Goal: Information Seeking & Learning: Check status

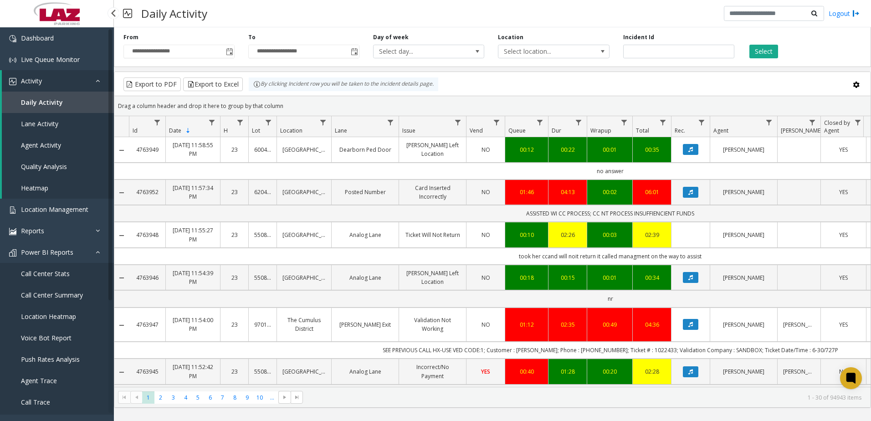
click at [56, 105] on span "Daily Activity" at bounding box center [42, 102] width 42 height 9
click at [42, 79] on link "Activity" at bounding box center [58, 80] width 112 height 21
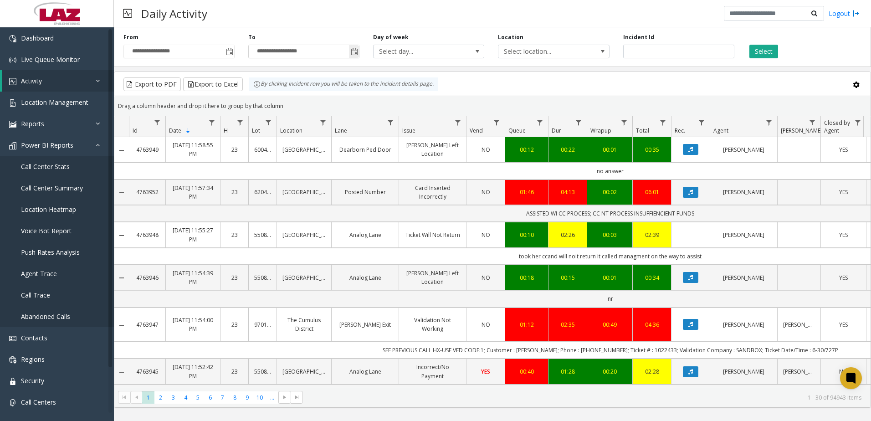
click at [351, 53] on span "Toggle popup" at bounding box center [354, 51] width 7 height 7
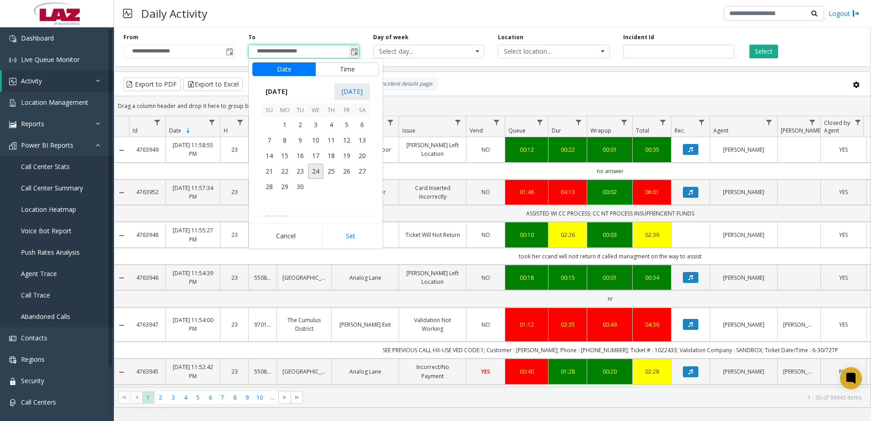
scroll to position [14, 0]
click at [280, 89] on span "[DATE]" at bounding box center [277, 92] width 30 height 14
click at [280, 89] on span "2025" at bounding box center [273, 92] width 23 height 14
click at [291, 138] on span "2025" at bounding box center [294, 134] width 22 height 22
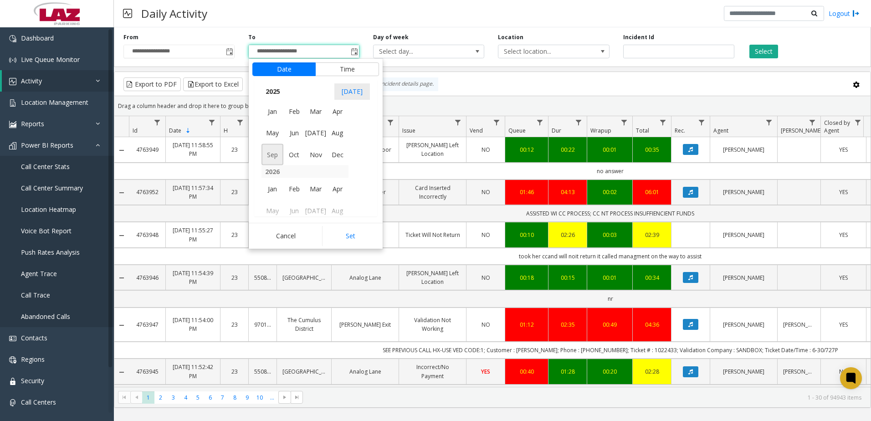
click at [270, 149] on span "Sep" at bounding box center [273, 155] width 22 height 22
click at [316, 170] on span "24" at bounding box center [315, 171] width 15 height 15
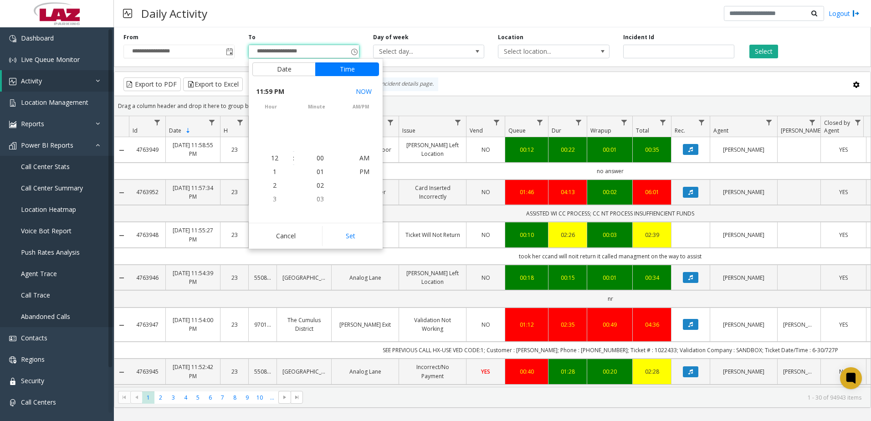
scroll to position [14, 0]
click at [348, 236] on button "Set" at bounding box center [350, 236] width 57 height 20
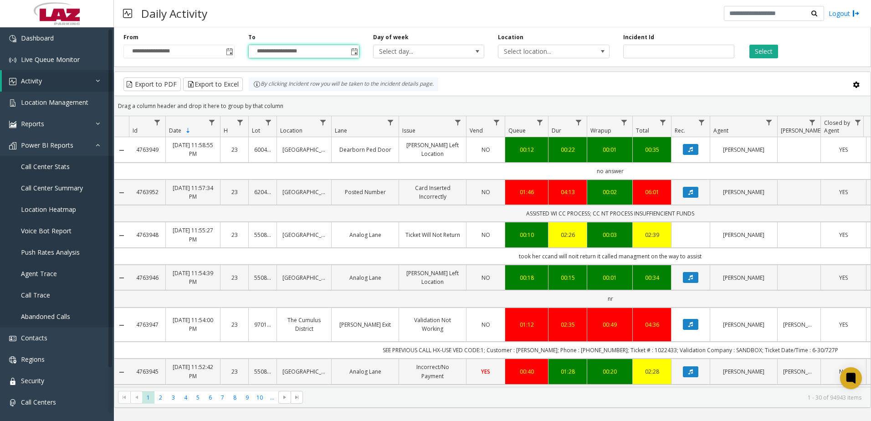
type input "**********"
click at [226, 48] on span "Toggle popup" at bounding box center [229, 51] width 7 height 7
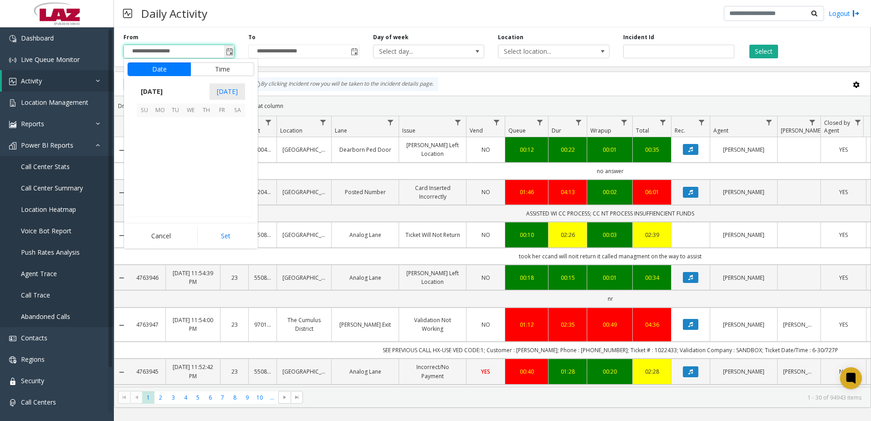
scroll to position [163561, 0]
click at [193, 168] on span "24" at bounding box center [190, 171] width 15 height 15
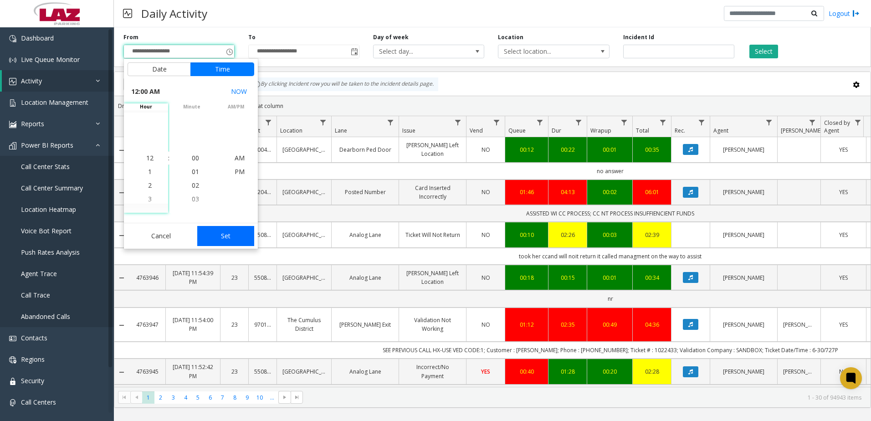
click at [226, 234] on button "Set" at bounding box center [225, 236] width 57 height 20
type input "**********"
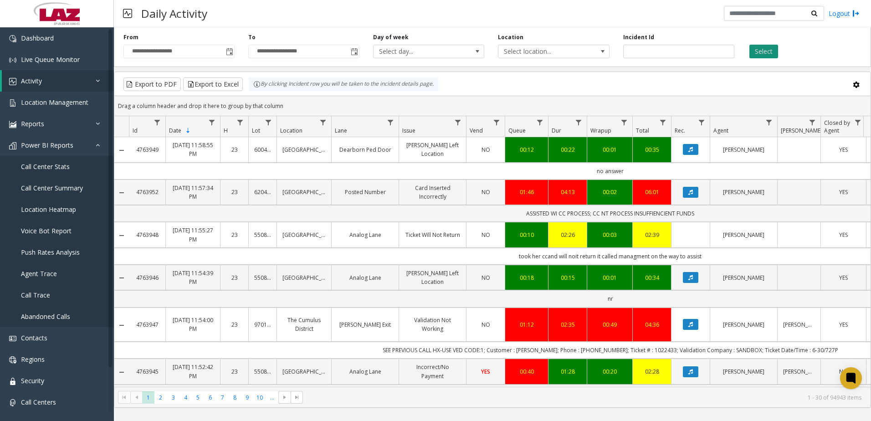
click at [767, 51] on button "Select" at bounding box center [764, 52] width 29 height 14
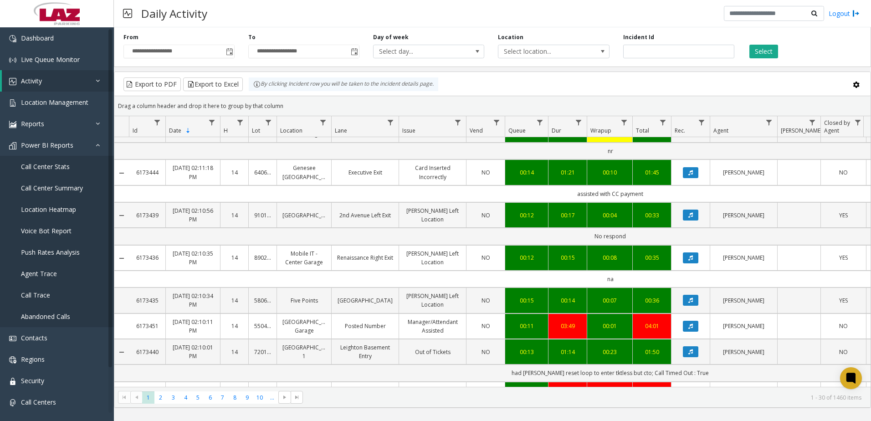
scroll to position [319, 0]
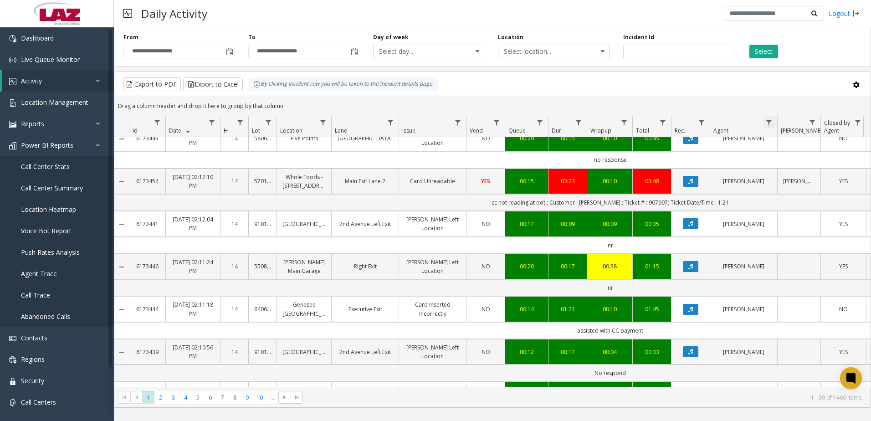
click at [769, 123] on span "Data table" at bounding box center [769, 122] width 7 height 7
click at [777, 167] on input "Agent Filter" at bounding box center [808, 161] width 77 height 15
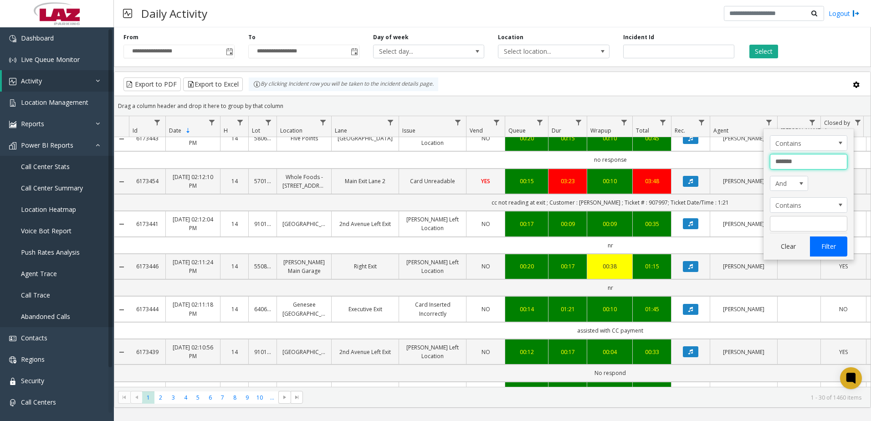
type input "*******"
click at [835, 244] on button "Filter" at bounding box center [828, 247] width 37 height 20
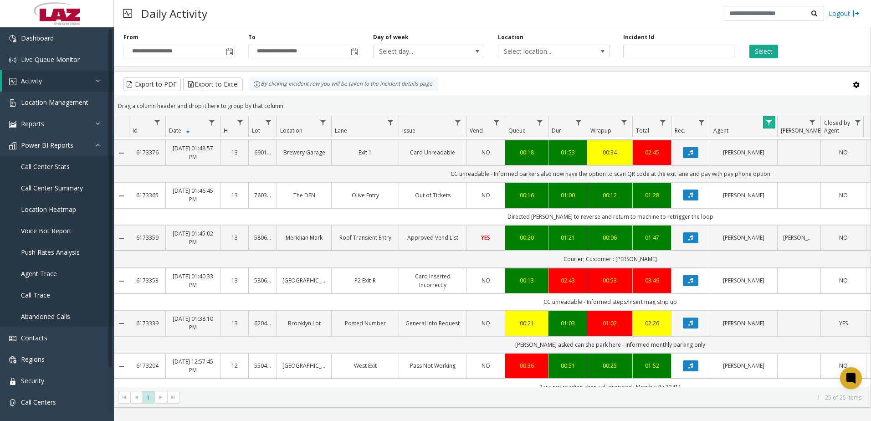
scroll to position [273, 0]
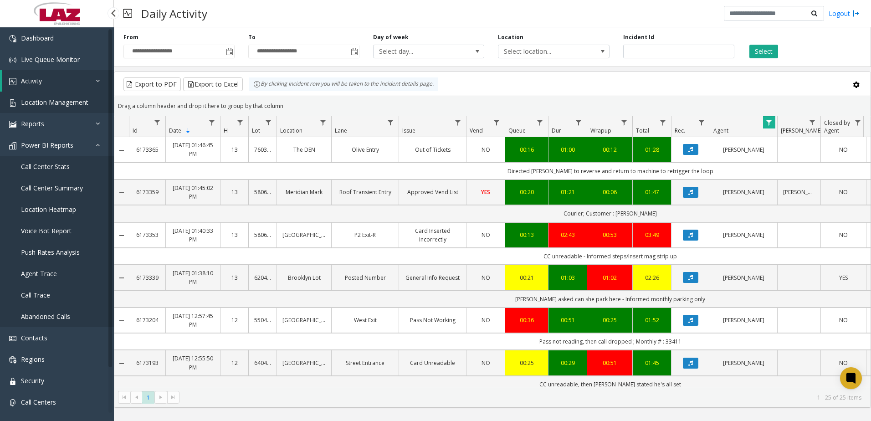
click at [58, 99] on span "Location Management" at bounding box center [54, 102] width 67 height 9
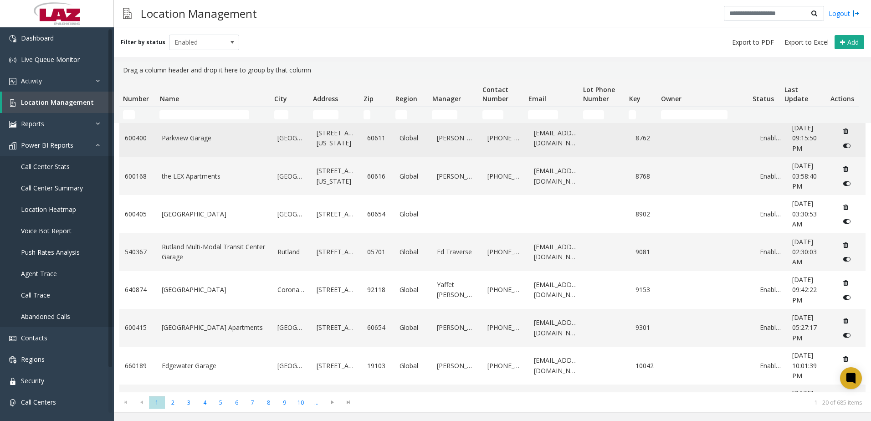
scroll to position [182, 0]
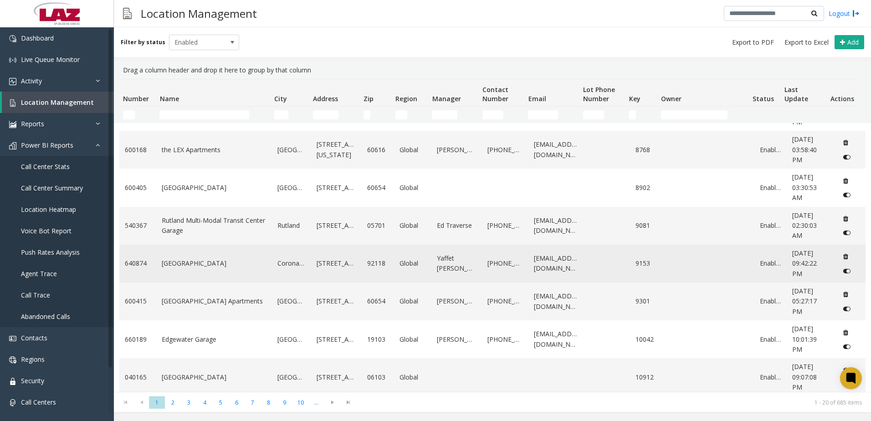
click at [218, 262] on link "[GEOGRAPHIC_DATA]" at bounding box center [214, 263] width 105 height 10
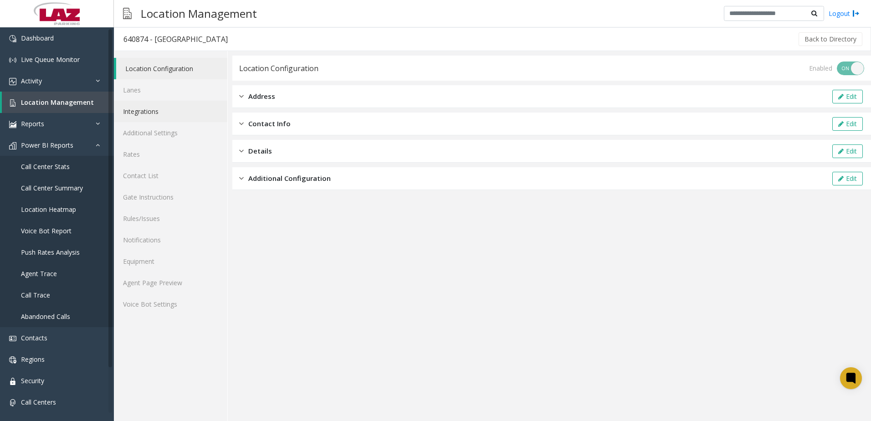
click at [162, 113] on link "Integrations" at bounding box center [170, 111] width 113 height 21
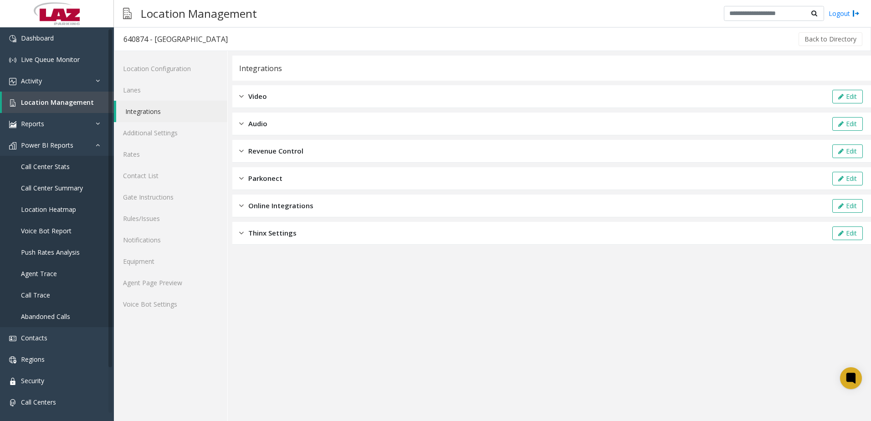
click at [275, 150] on span "Revenue Control" at bounding box center [275, 151] width 55 height 10
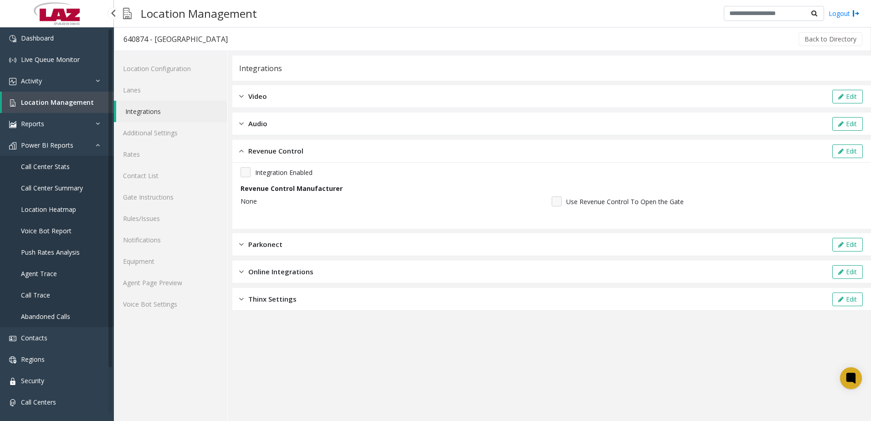
click at [64, 101] on span "Location Management" at bounding box center [57, 102] width 73 height 9
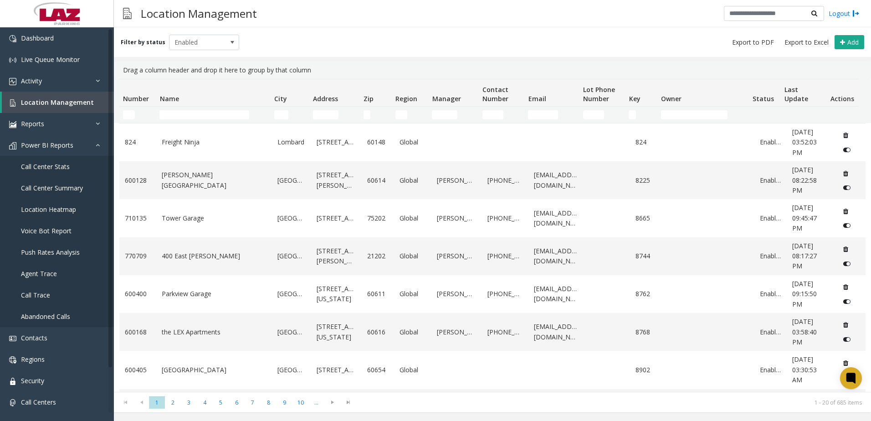
drag, startPoint x: 156, startPoint y: 120, endPoint x: 161, endPoint y: 117, distance: 6.6
click at [159, 118] on td "Name Filter" at bounding box center [213, 115] width 114 height 16
click at [162, 116] on input "Name Filter" at bounding box center [205, 114] width 90 height 9
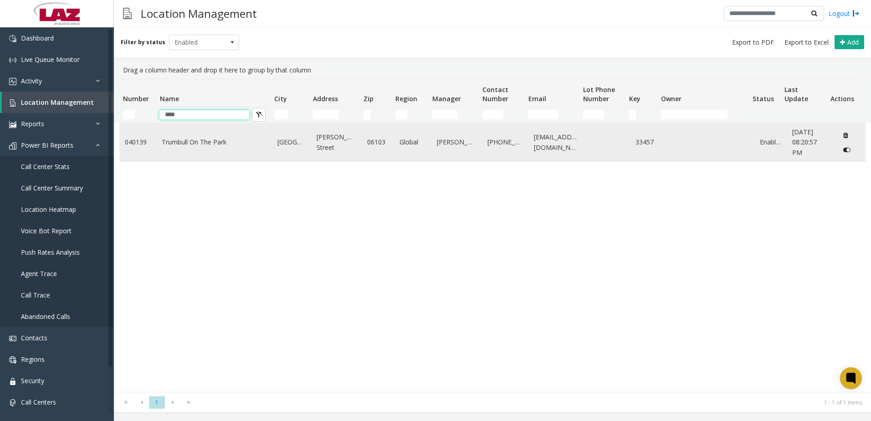
type input "****"
click at [178, 137] on link "Trumbull On The Park" at bounding box center [214, 142] width 105 height 10
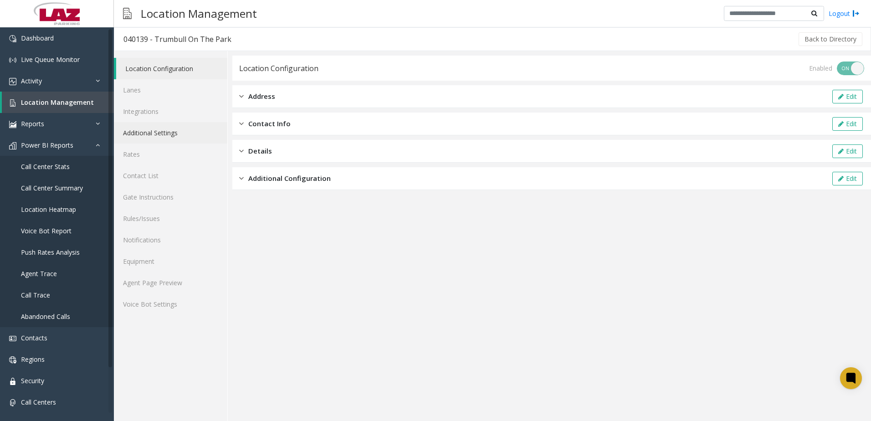
click at [165, 128] on link "Additional Settings" at bounding box center [170, 132] width 113 height 21
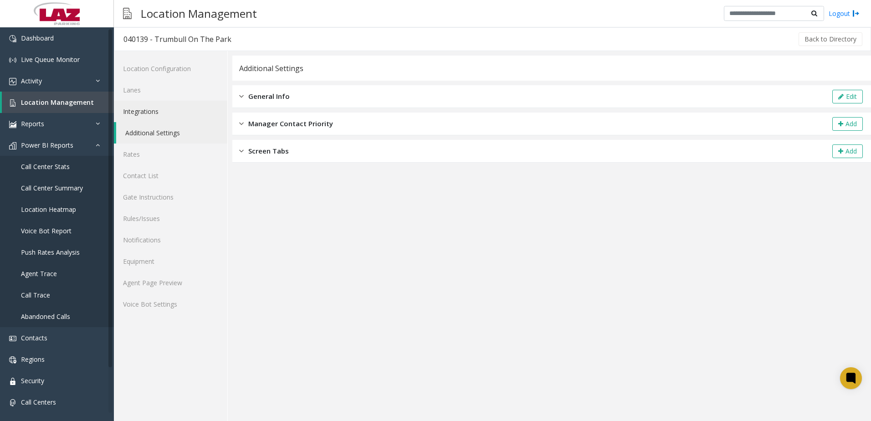
click at [155, 113] on link "Integrations" at bounding box center [170, 111] width 113 height 21
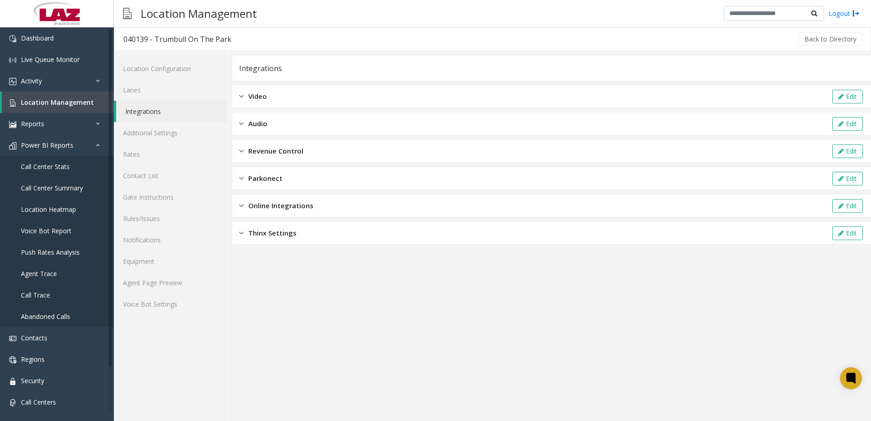
click at [329, 151] on div "Revenue Control Edit" at bounding box center [551, 151] width 639 height 23
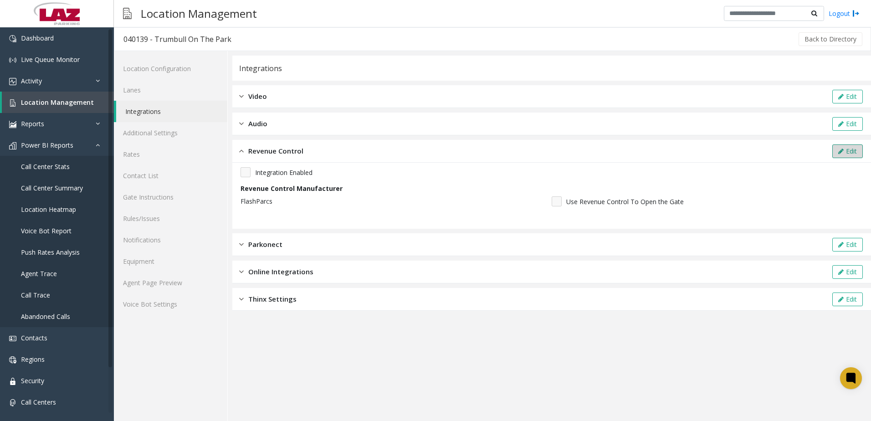
click at [834, 150] on button "Edit" at bounding box center [848, 151] width 31 height 14
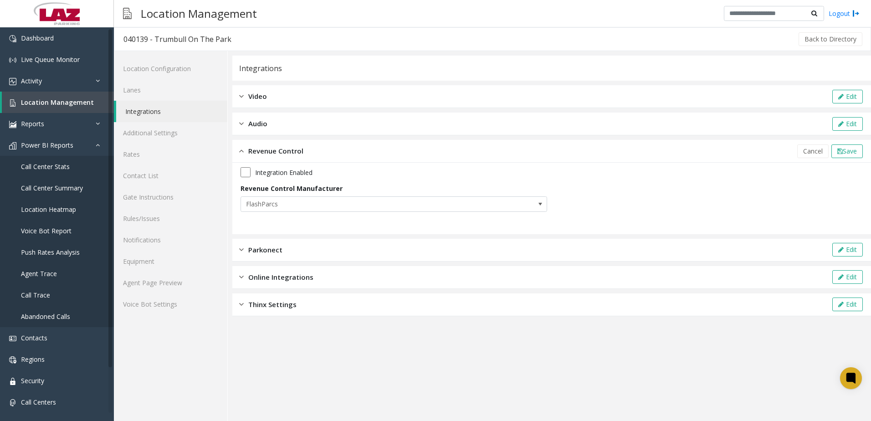
click at [244, 177] on div "Integration Enabled Revenue Control Manufacturer FlashParcs" at bounding box center [552, 192] width 623 height 51
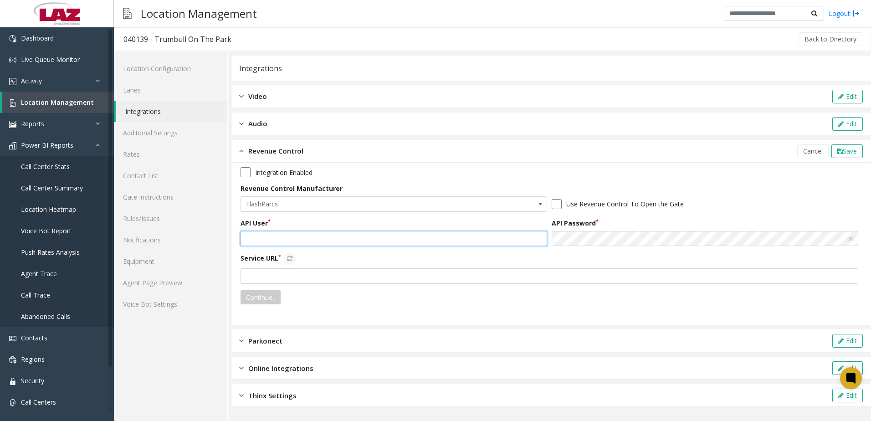
type input "*******"
click at [299, 239] on input "*******" at bounding box center [394, 238] width 307 height 15
click at [357, 234] on input "text" at bounding box center [394, 238] width 307 height 15
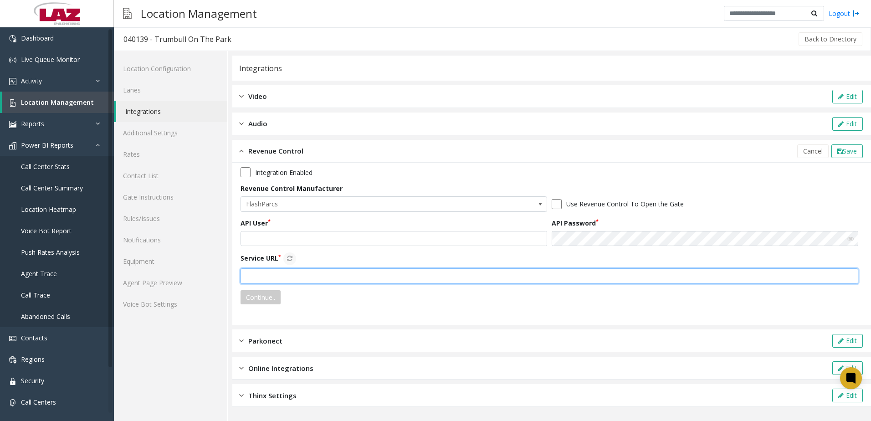
click at [415, 281] on input "text" at bounding box center [550, 275] width 618 height 15
click at [270, 236] on input "text" at bounding box center [394, 238] width 307 height 15
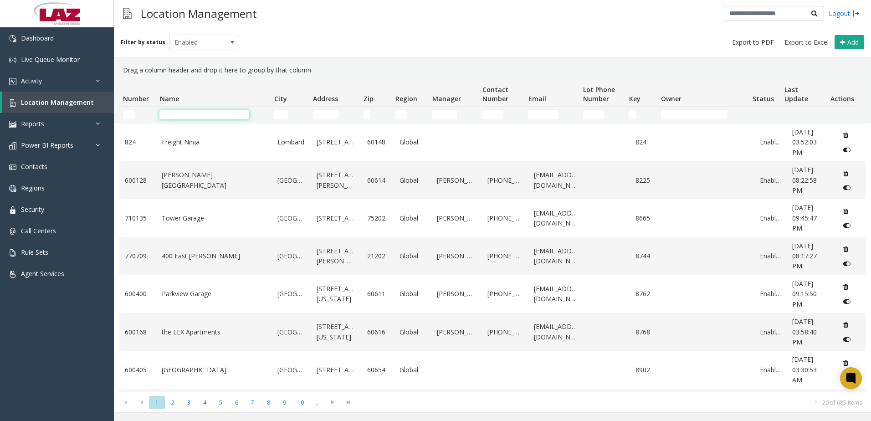
click at [182, 112] on input "Name Filter" at bounding box center [205, 114] width 90 height 9
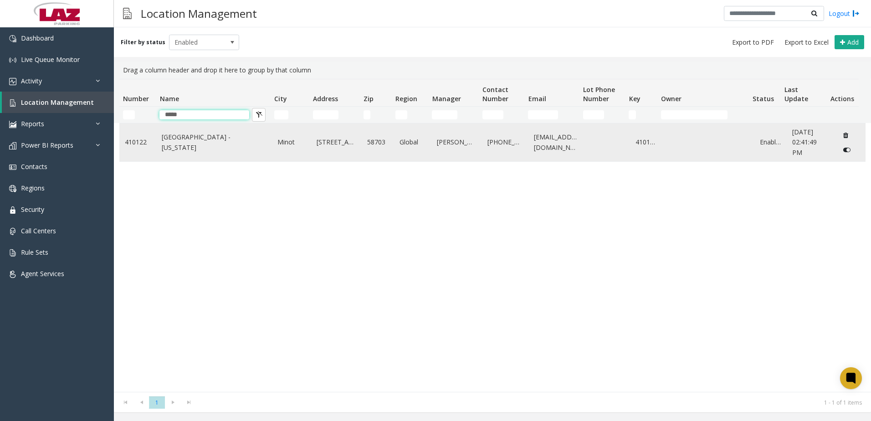
type input "*****"
click at [190, 142] on link "[GEOGRAPHIC_DATA] - [US_STATE]" at bounding box center [214, 142] width 105 height 21
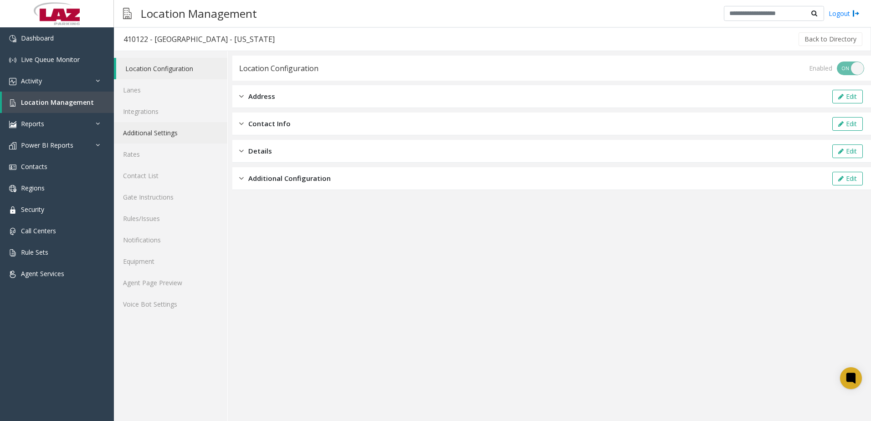
click at [181, 133] on link "Additional Settings" at bounding box center [170, 132] width 113 height 21
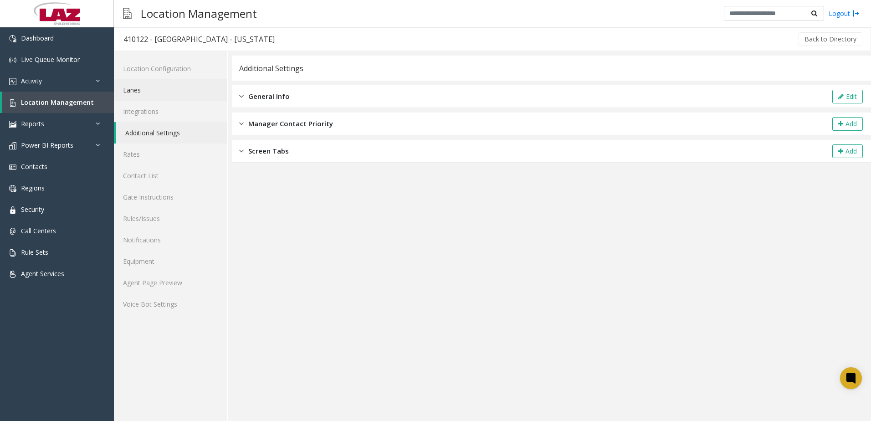
click at [158, 97] on link "Lanes" at bounding box center [170, 89] width 113 height 21
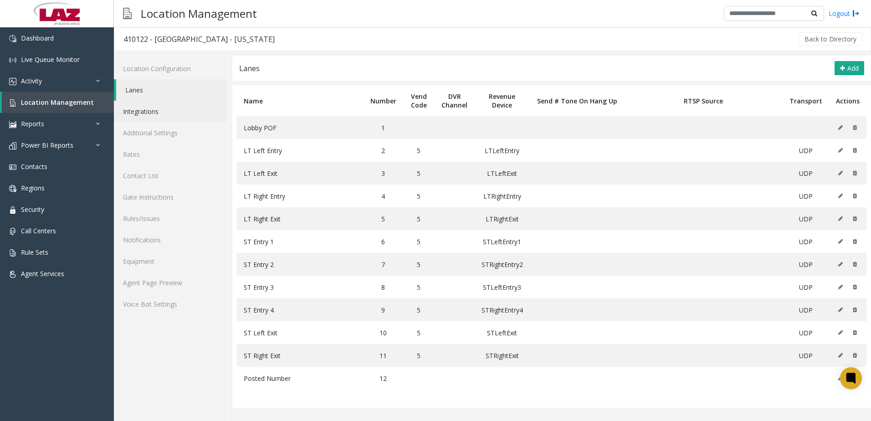
click at [166, 108] on link "Integrations" at bounding box center [170, 111] width 113 height 21
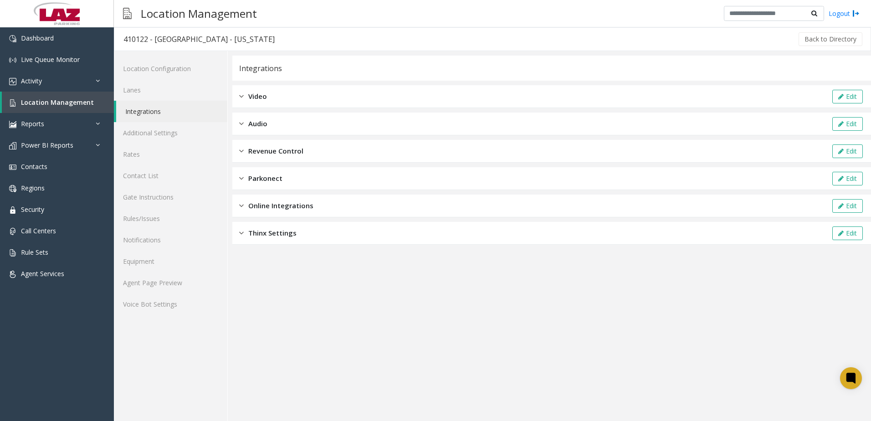
click at [318, 151] on div "Revenue Control Edit" at bounding box center [551, 151] width 639 height 23
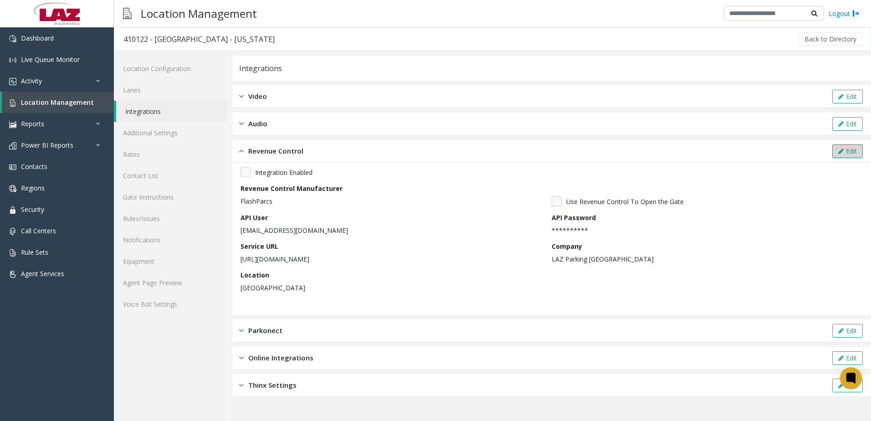
click at [859, 154] on button "Edit" at bounding box center [848, 151] width 31 height 14
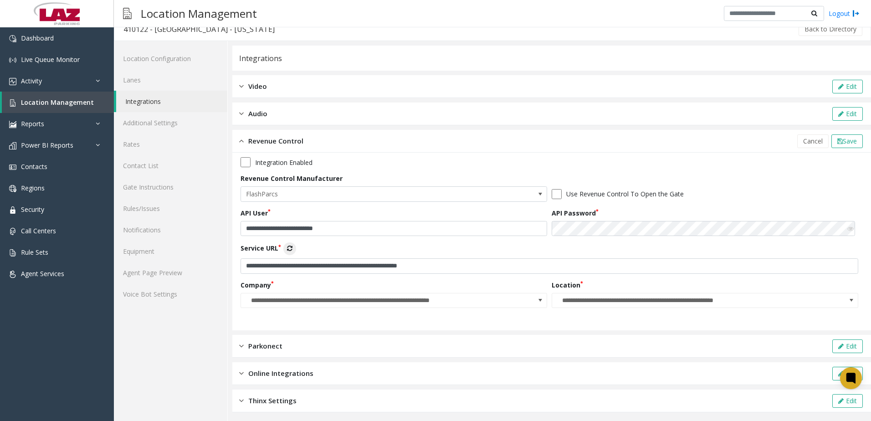
scroll to position [13, 0]
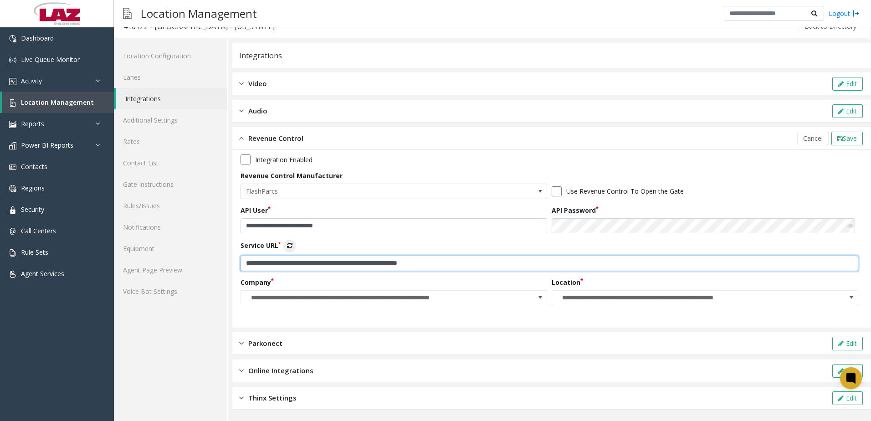
click at [451, 256] on input "**********" at bounding box center [550, 263] width 618 height 15
click at [455, 262] on input "**********" at bounding box center [550, 263] width 618 height 15
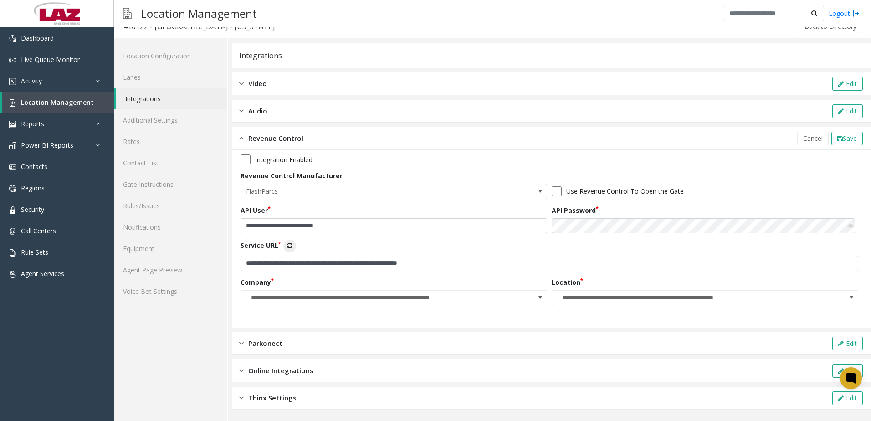
click at [683, 247] on div "**********" at bounding box center [552, 255] width 623 height 31
click at [540, 298] on span at bounding box center [540, 297] width 7 height 7
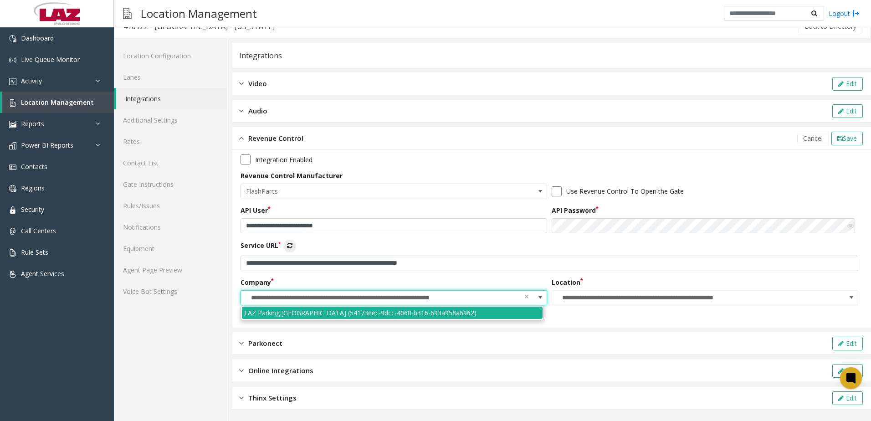
click at [597, 320] on app-revenue-control "**********" at bounding box center [552, 238] width 623 height 169
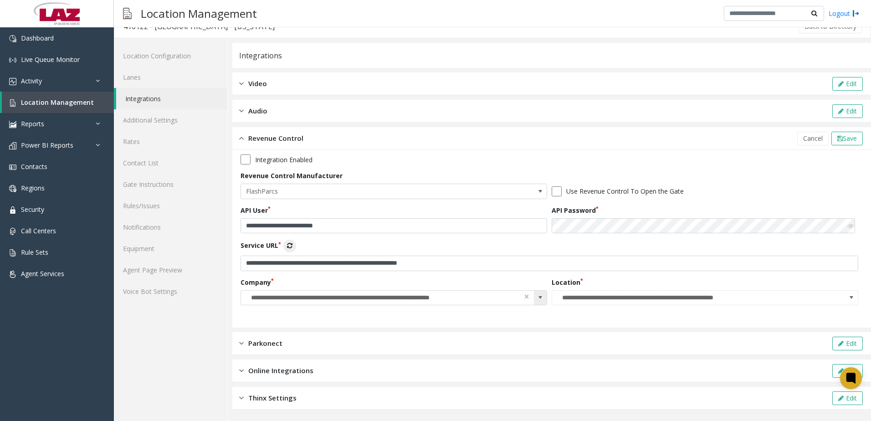
click at [540, 299] on span at bounding box center [540, 297] width 7 height 7
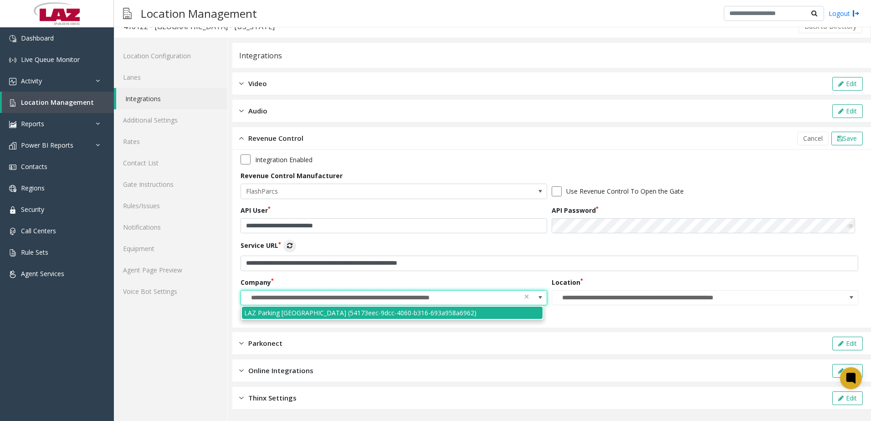
click at [480, 281] on div "**********" at bounding box center [396, 292] width 311 height 28
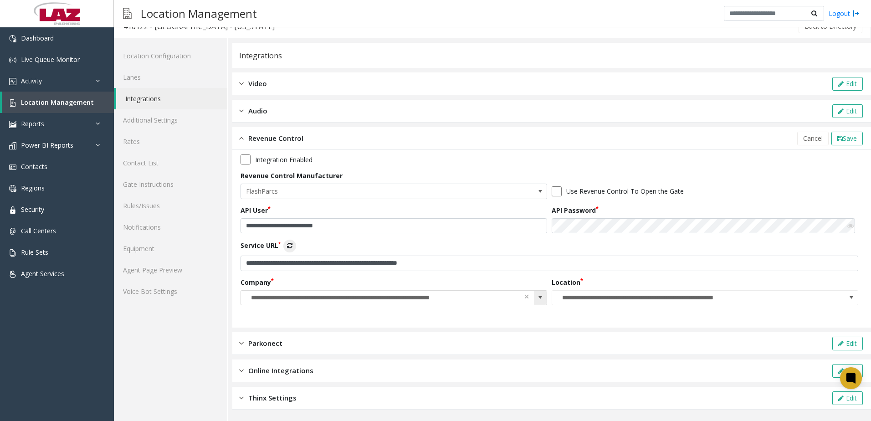
click at [537, 297] on span at bounding box center [540, 297] width 7 height 7
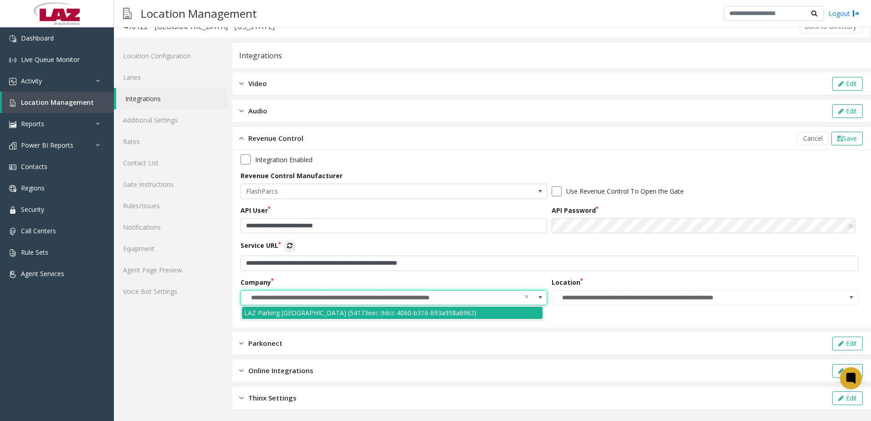
scroll to position [0, 25]
click at [285, 313] on li "LAZ Parking [GEOGRAPHIC_DATA] (54173eec-9dcc-4060-b316-693a958a6962)" at bounding box center [392, 313] width 301 height 12
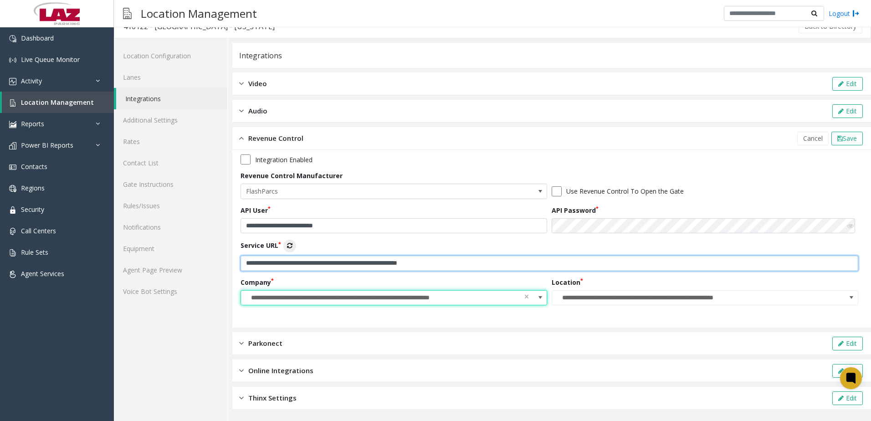
scroll to position [0, 0]
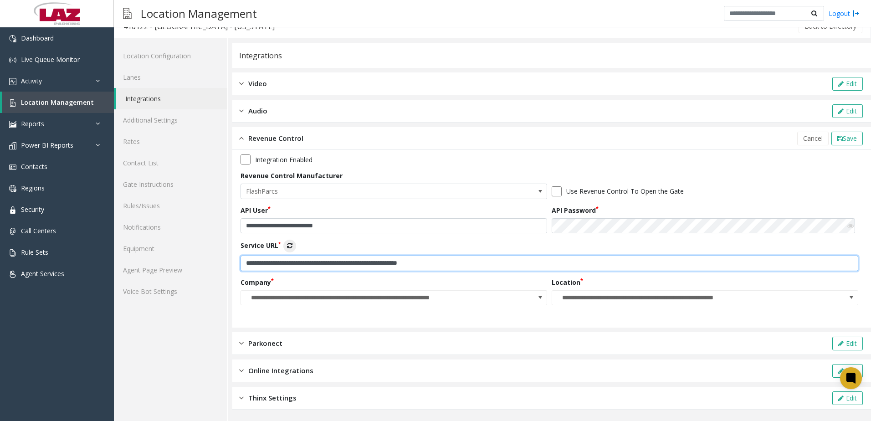
click at [459, 266] on input "**********" at bounding box center [550, 263] width 618 height 15
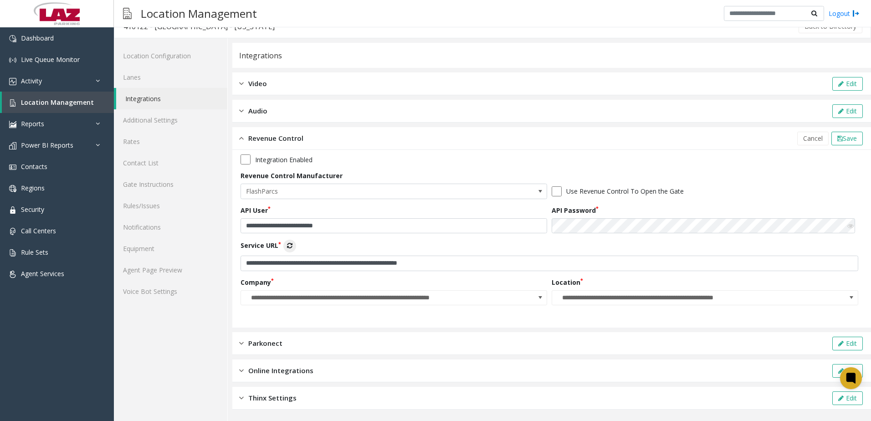
click at [742, 166] on div "**********" at bounding box center [552, 232] width 623 height 157
click at [468, 306] on div "**********" at bounding box center [552, 232] width 623 height 157
click at [467, 302] on input "**********" at bounding box center [362, 298] width 242 height 15
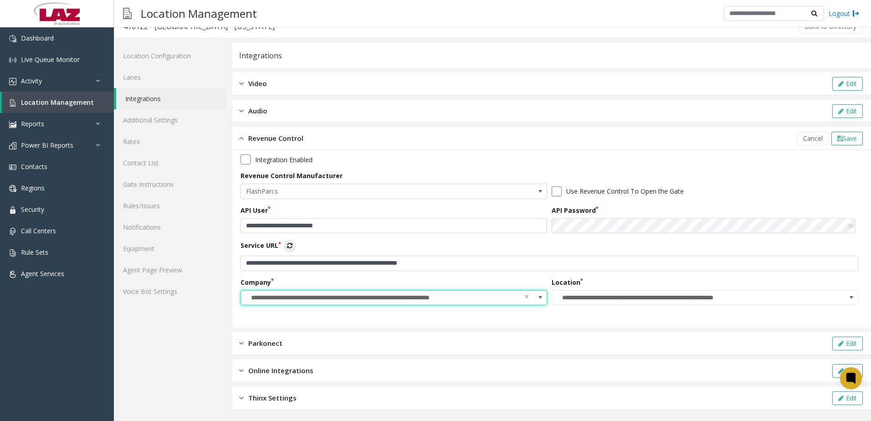
click at [623, 311] on div "**********" at bounding box center [552, 232] width 623 height 157
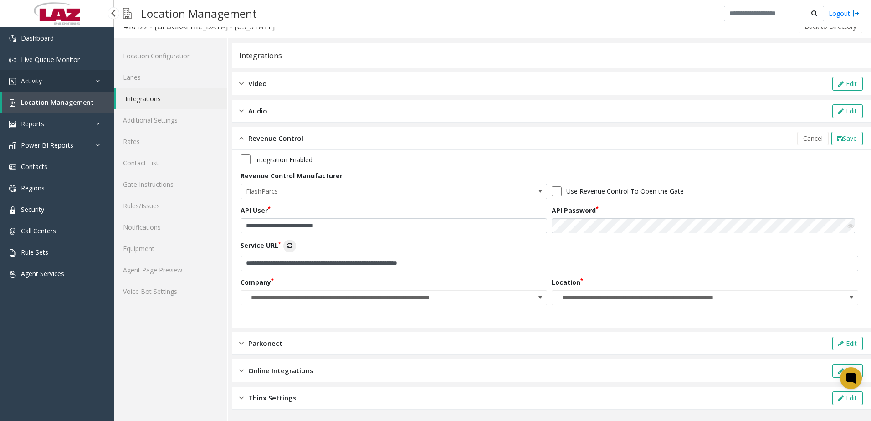
click at [56, 82] on link "Activity" at bounding box center [57, 80] width 114 height 21
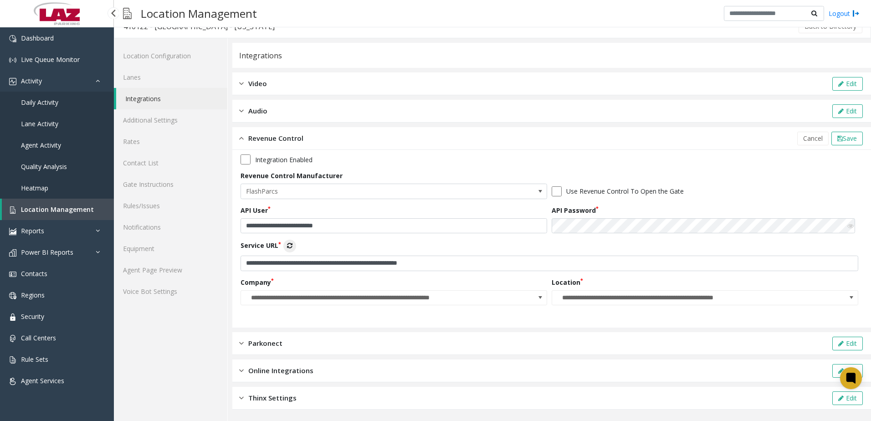
click at [41, 101] on span "Daily Activity" at bounding box center [39, 102] width 37 height 9
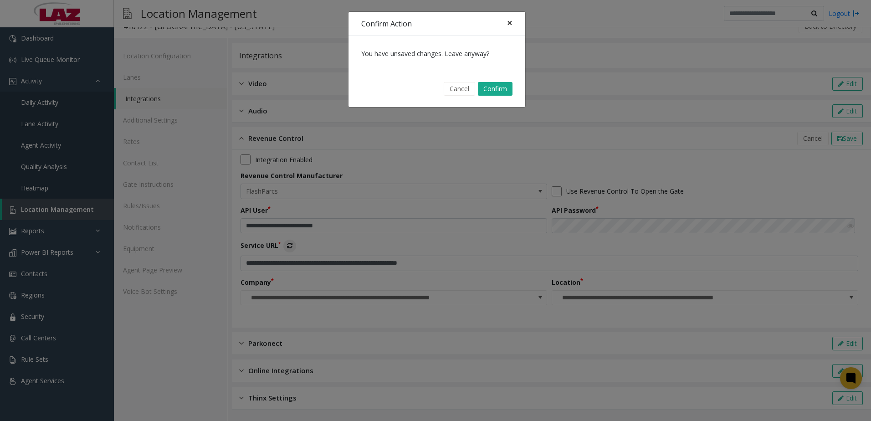
click at [510, 19] on span "×" at bounding box center [509, 22] width 5 height 13
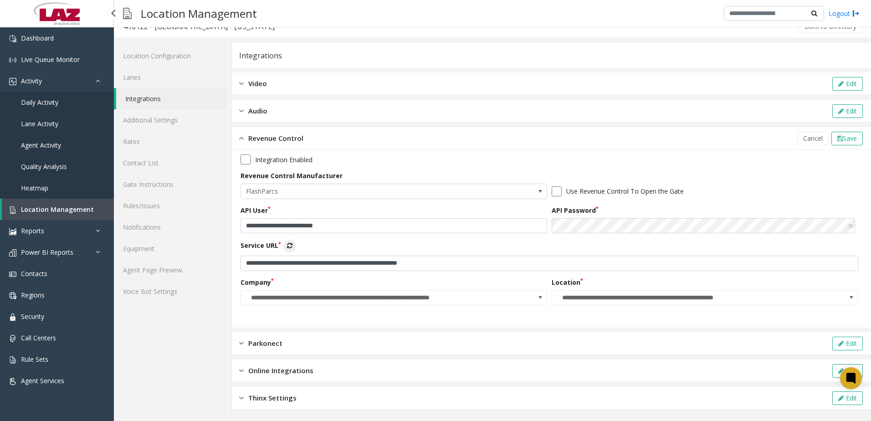
click at [56, 102] on span "Daily Activity" at bounding box center [39, 102] width 37 height 9
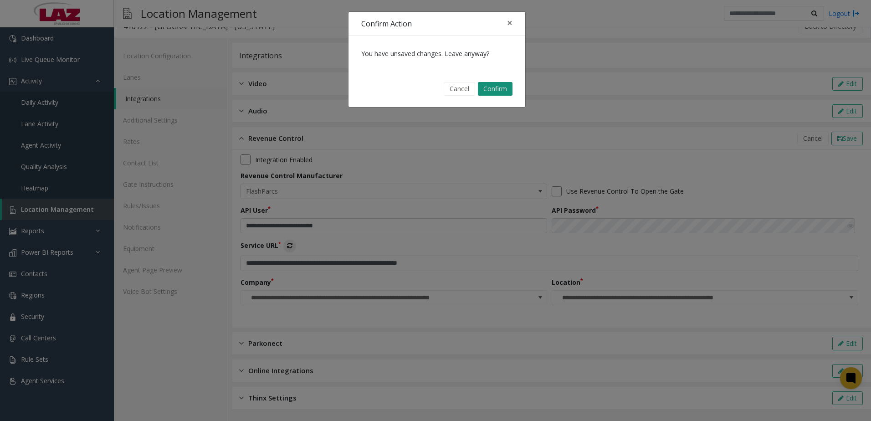
click at [499, 86] on button "Confirm" at bounding box center [495, 89] width 35 height 14
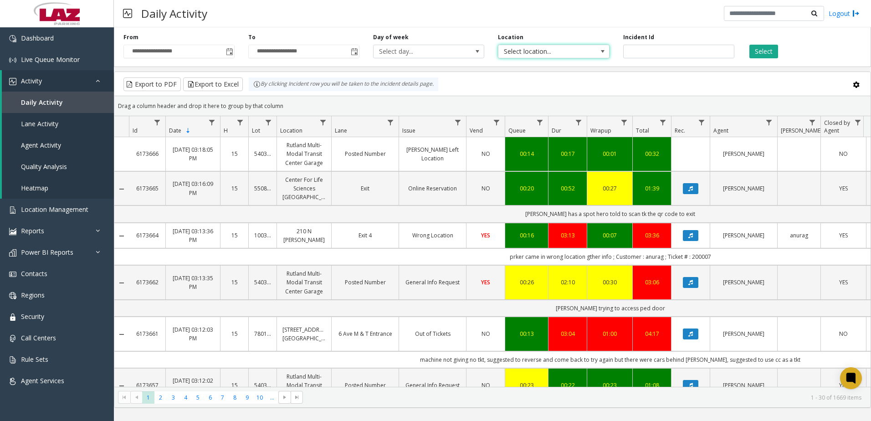
click at [527, 53] on span "Select location..." at bounding box center [543, 51] width 88 height 13
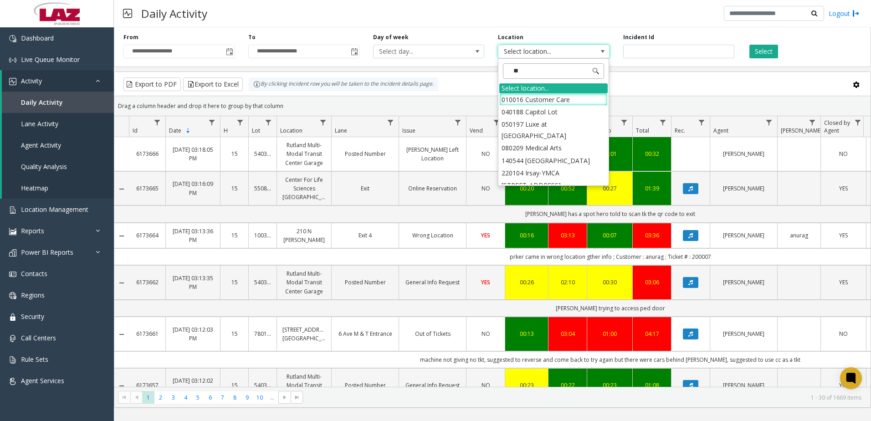
type input "*"
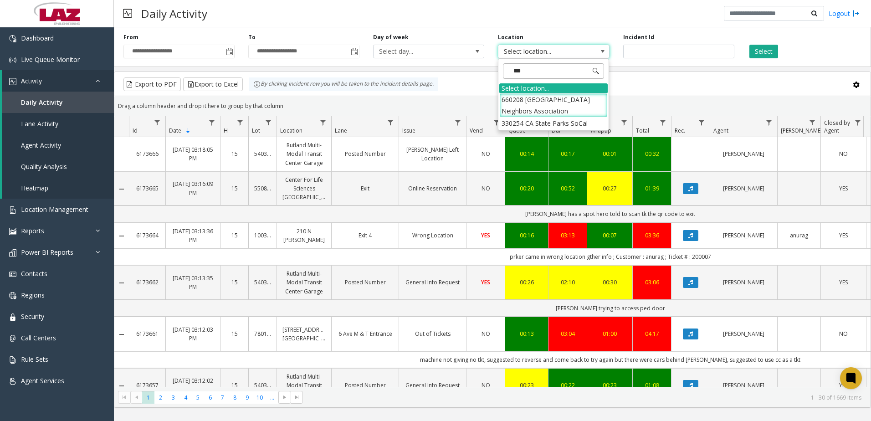
type input "****"
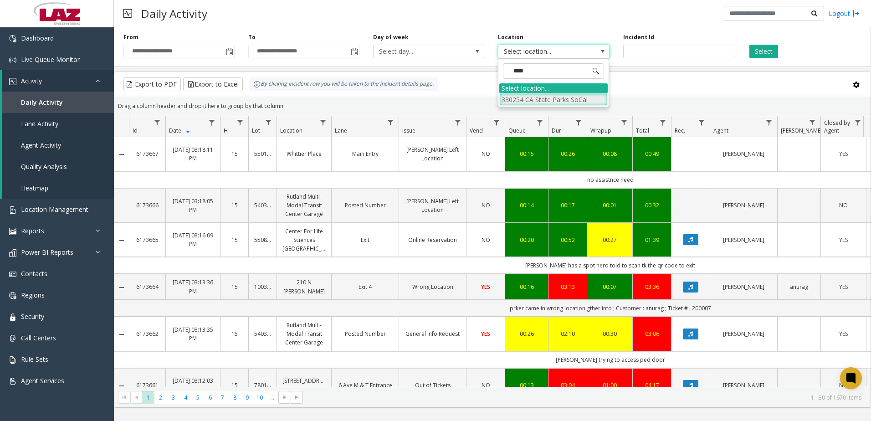
click at [561, 98] on li "330254 CA State Parks SoCal" at bounding box center [553, 99] width 108 height 12
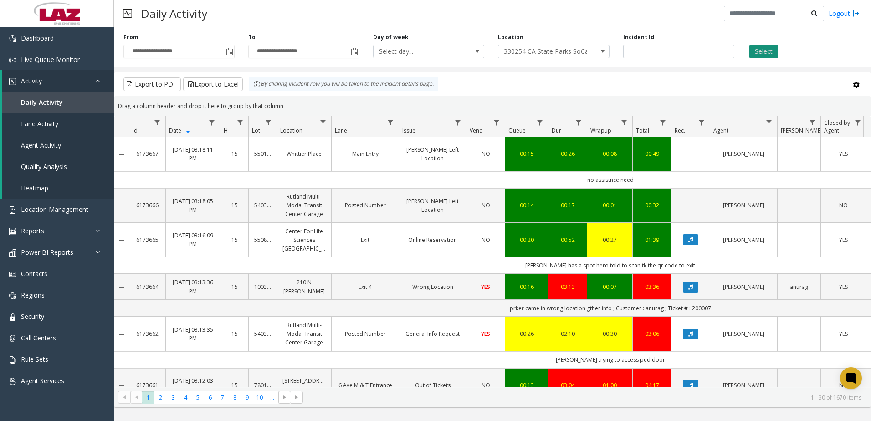
click at [769, 51] on app-root "**********" at bounding box center [435, 210] width 871 height 421
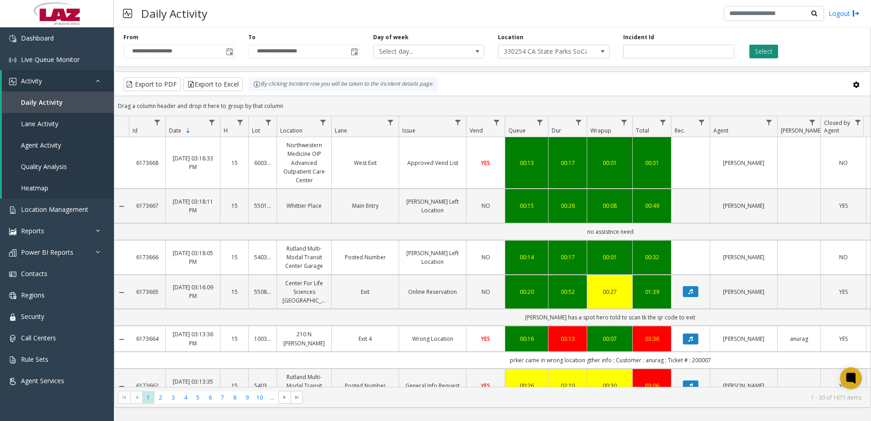
click at [763, 50] on button "Select" at bounding box center [764, 52] width 29 height 14
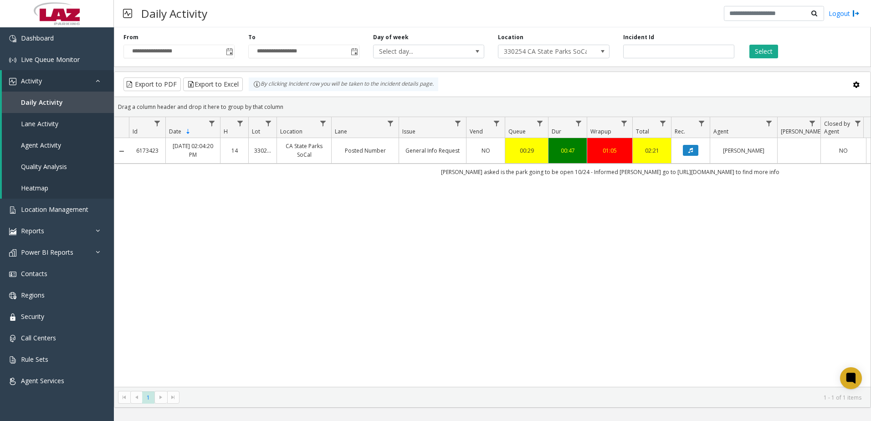
click at [392, 175] on td "[PERSON_NAME] asked is the park going to be open 10/24 - Informed [PERSON_NAME]…" at bounding box center [610, 172] width 963 height 16
click at [230, 51] on span "Toggle popup" at bounding box center [229, 51] width 7 height 7
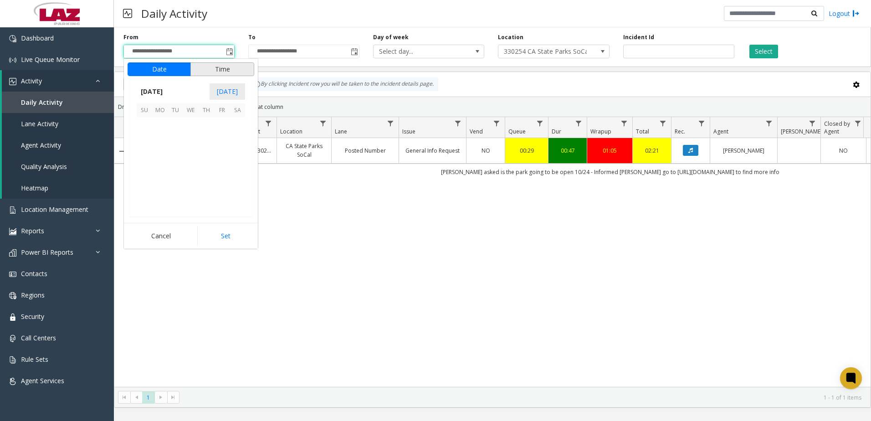
scroll to position [163561, 0]
click at [159, 119] on span "1" at bounding box center [159, 124] width 15 height 15
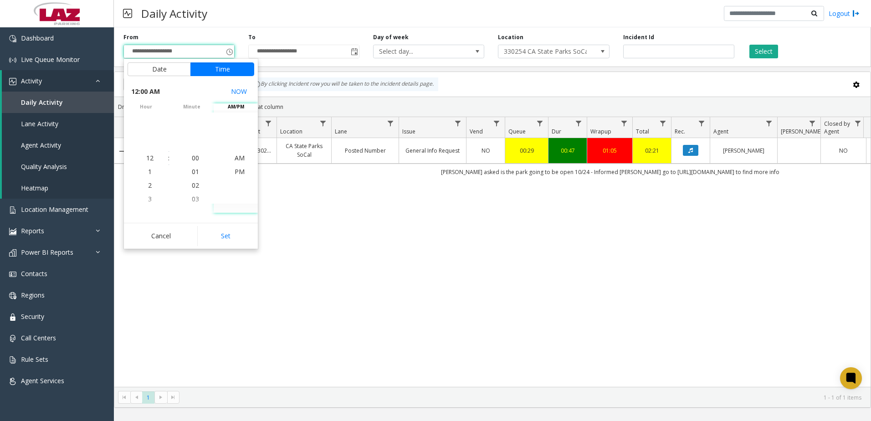
click at [229, 242] on button "Set" at bounding box center [225, 236] width 57 height 20
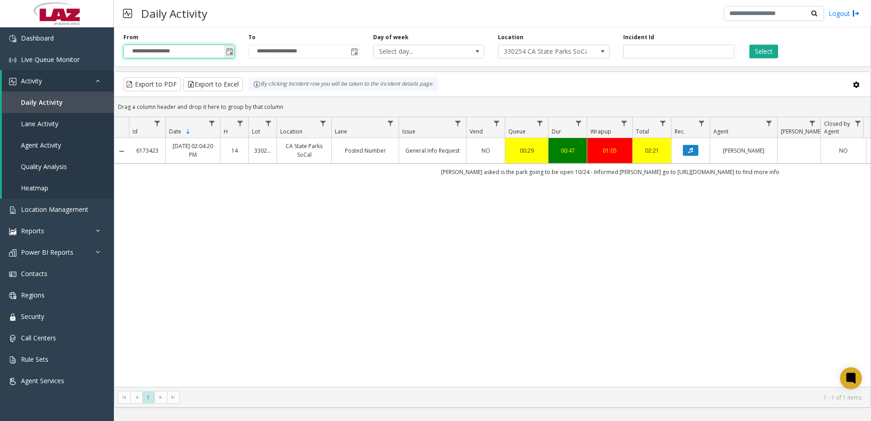
click at [230, 50] on span "Toggle popup" at bounding box center [229, 51] width 7 height 7
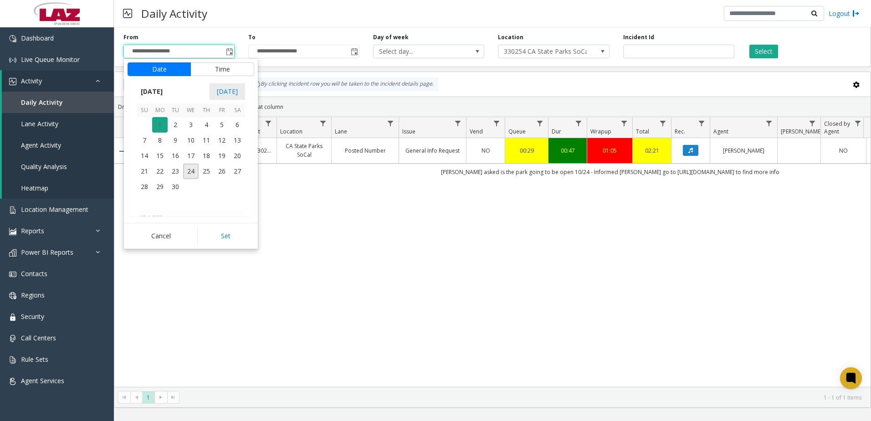
click at [159, 128] on span "1" at bounding box center [159, 124] width 15 height 15
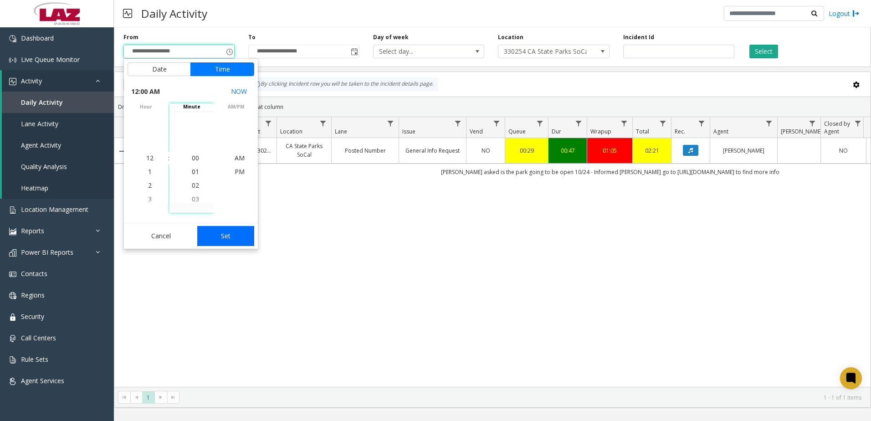
click at [232, 236] on button "Set" at bounding box center [225, 236] width 57 height 20
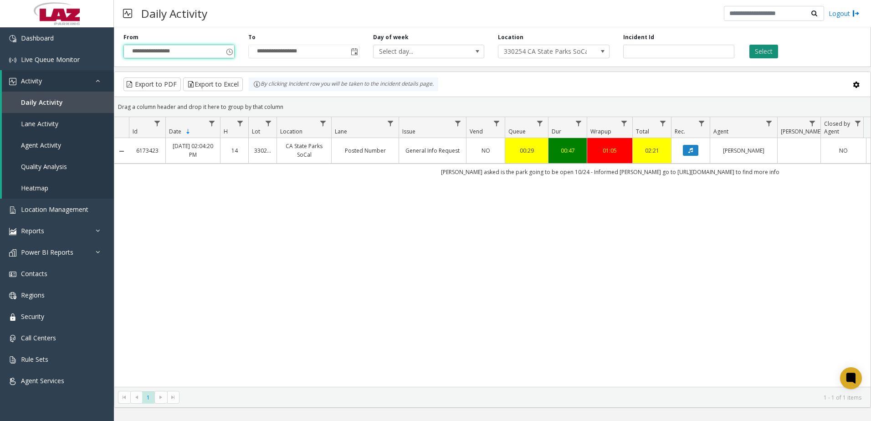
click at [772, 50] on button "Select" at bounding box center [764, 52] width 29 height 14
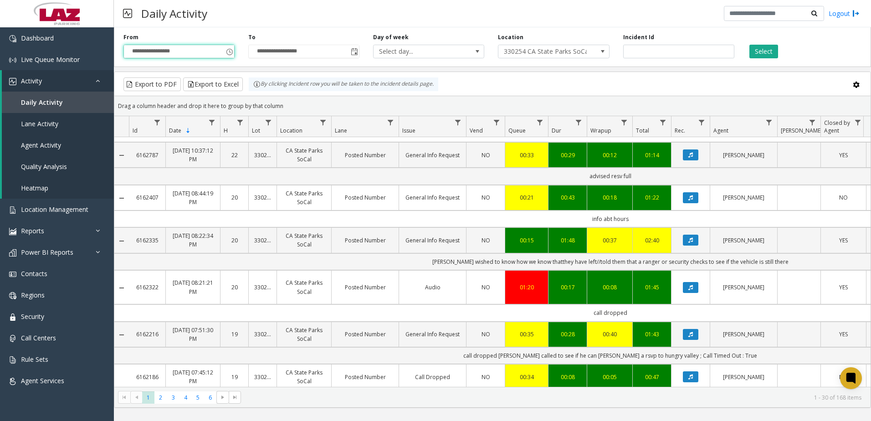
scroll to position [775, 0]
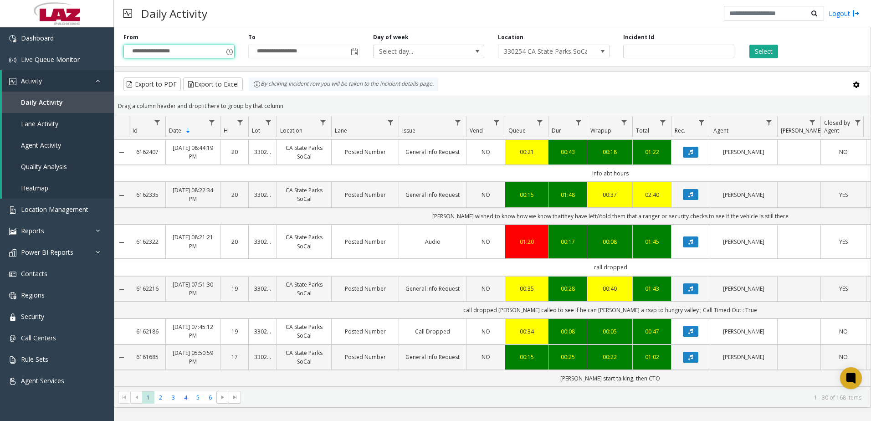
click at [749, 124] on th "Agent" at bounding box center [743, 126] width 67 height 21
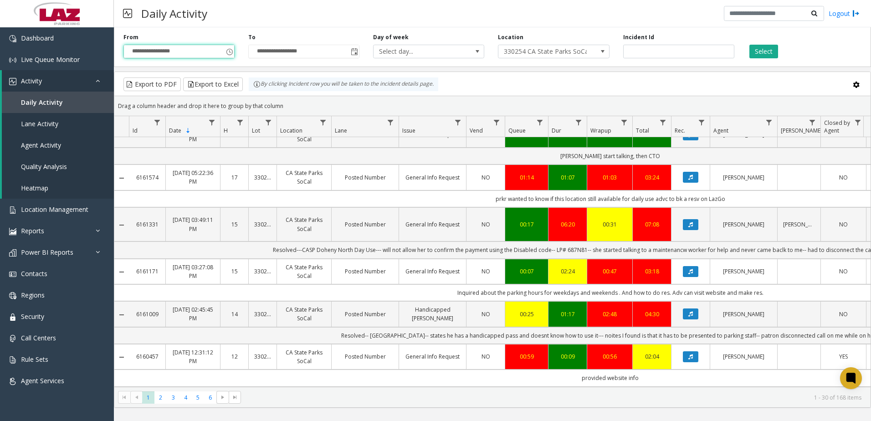
scroll to position [1002, 0]
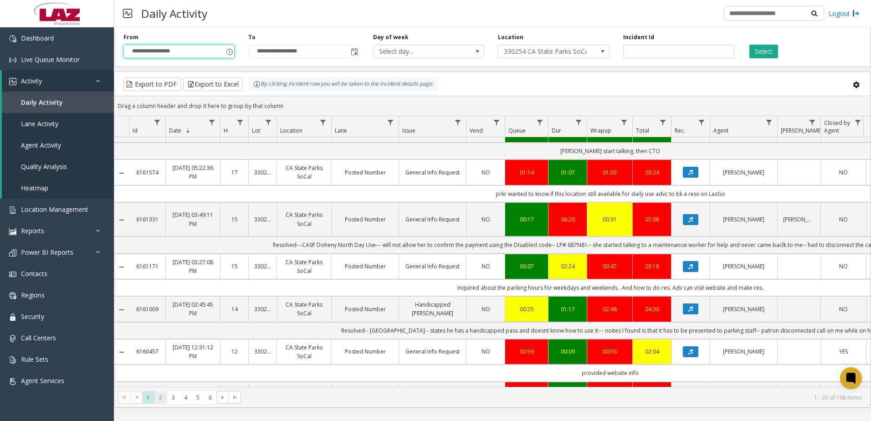
click at [159, 398] on span "2" at bounding box center [160, 397] width 12 height 12
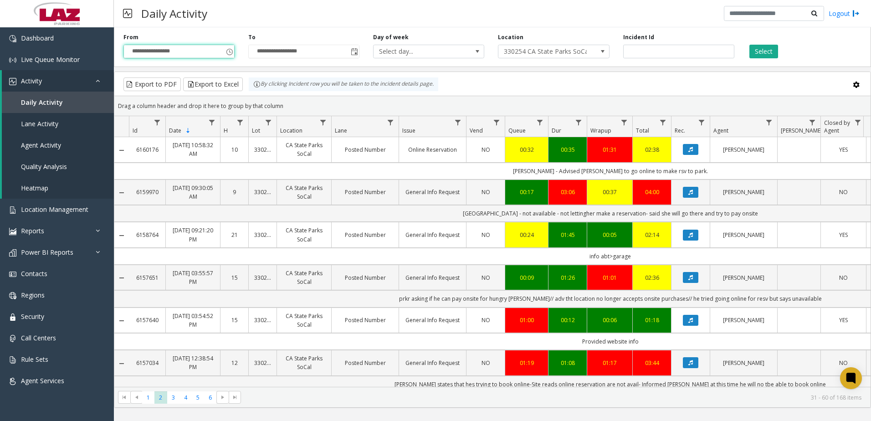
click at [647, 73] on kendo-grid-toolbar "Export to PDF Export to Excel By clicking Incident row you will be taken to the…" at bounding box center [492, 84] width 757 height 24
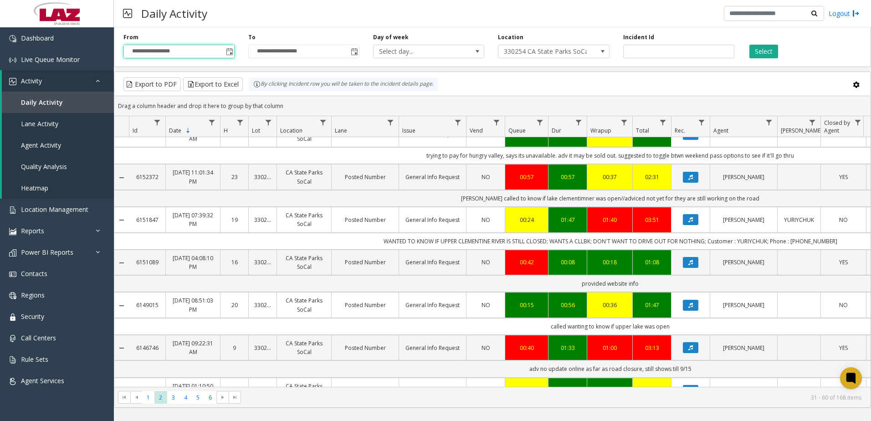
scroll to position [273, 0]
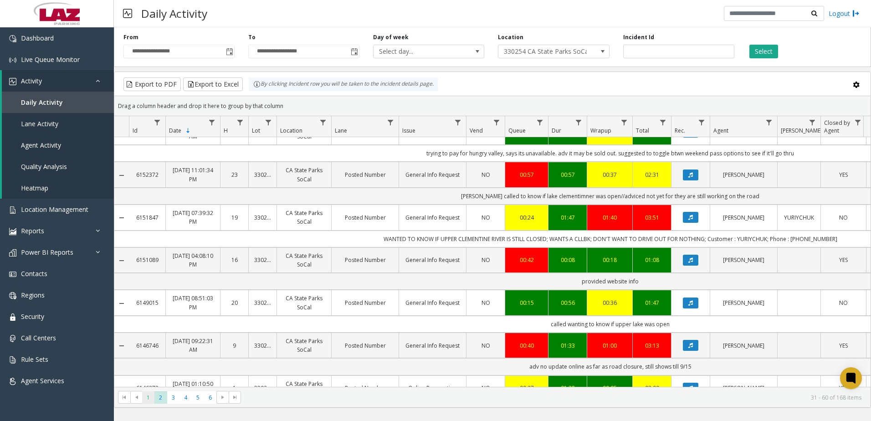
click at [151, 394] on span "1" at bounding box center [148, 397] width 12 height 12
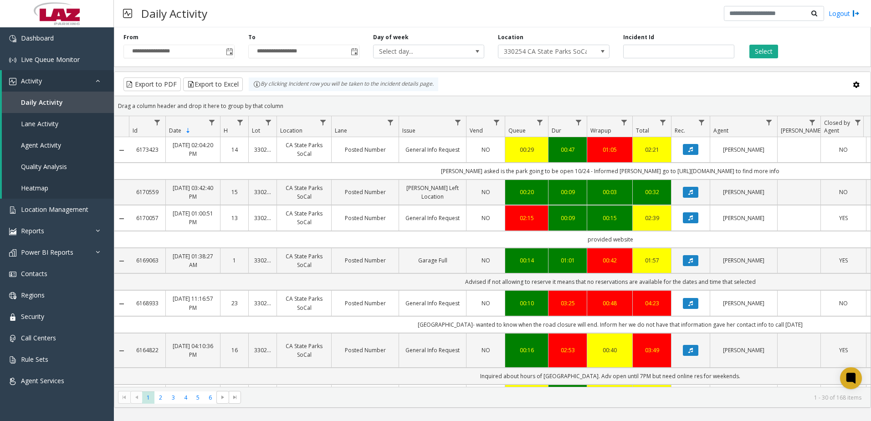
click at [553, 10] on div "Daily Activity Logout" at bounding box center [492, 13] width 757 height 27
click at [228, 54] on span "Toggle popup" at bounding box center [229, 51] width 7 height 7
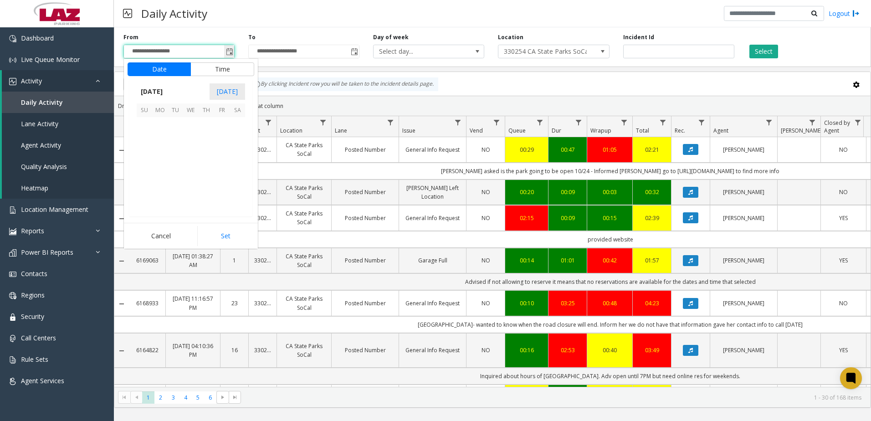
scroll to position [163561, 0]
click at [160, 154] on span "15" at bounding box center [159, 155] width 15 height 15
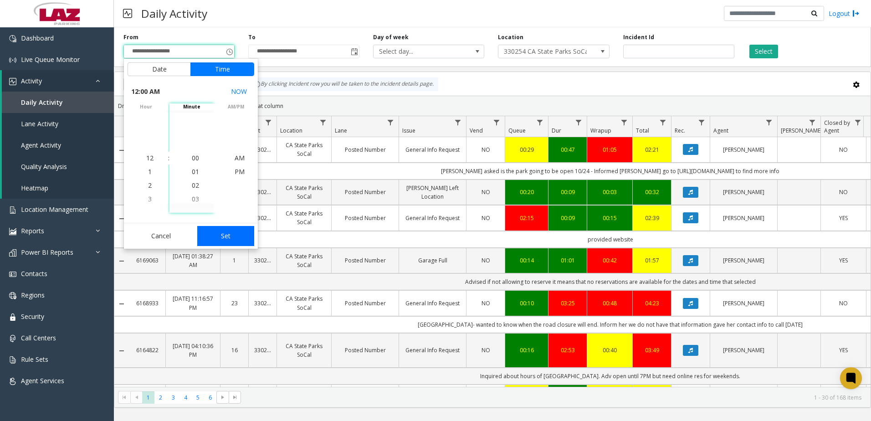
click at [236, 238] on button "Set" at bounding box center [225, 236] width 57 height 20
type input "**********"
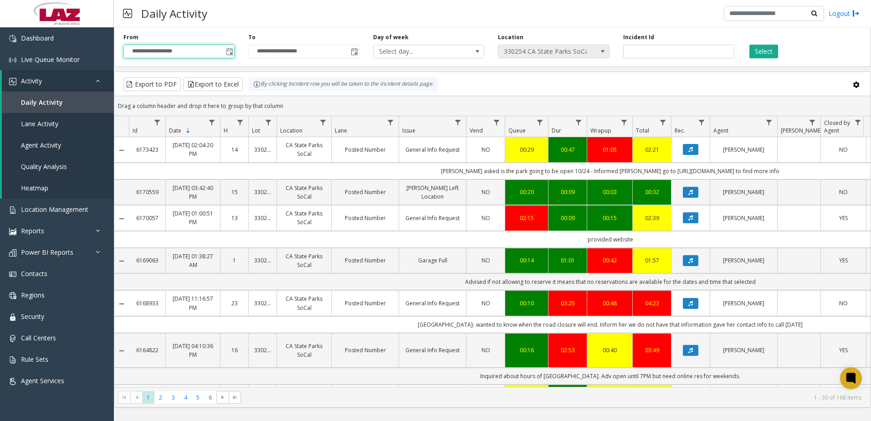
click at [598, 50] on span at bounding box center [603, 51] width 13 height 13
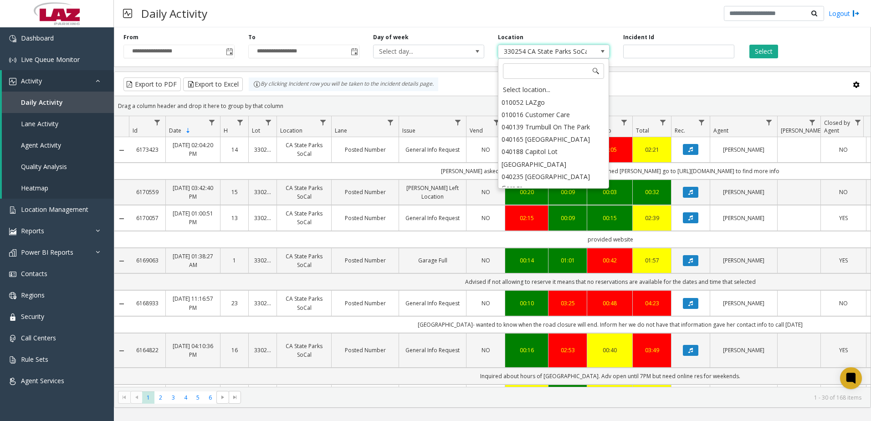
scroll to position [12814, 0]
click at [552, 93] on div "Select location..." at bounding box center [553, 89] width 108 height 13
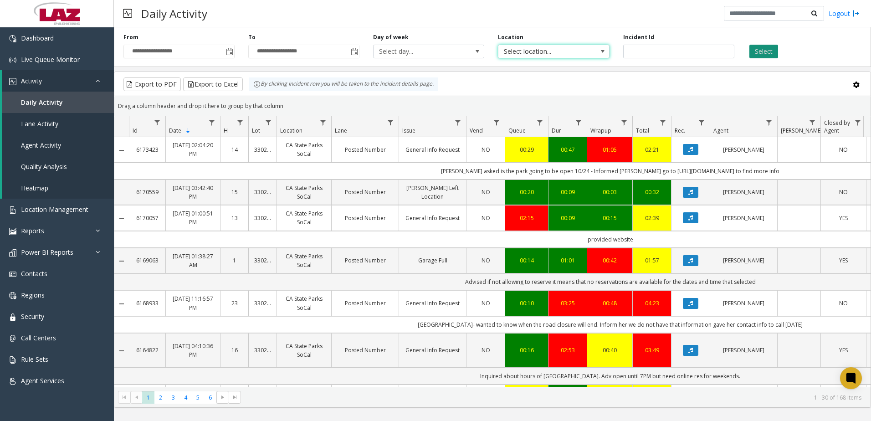
click at [766, 50] on button "Select" at bounding box center [764, 52] width 29 height 14
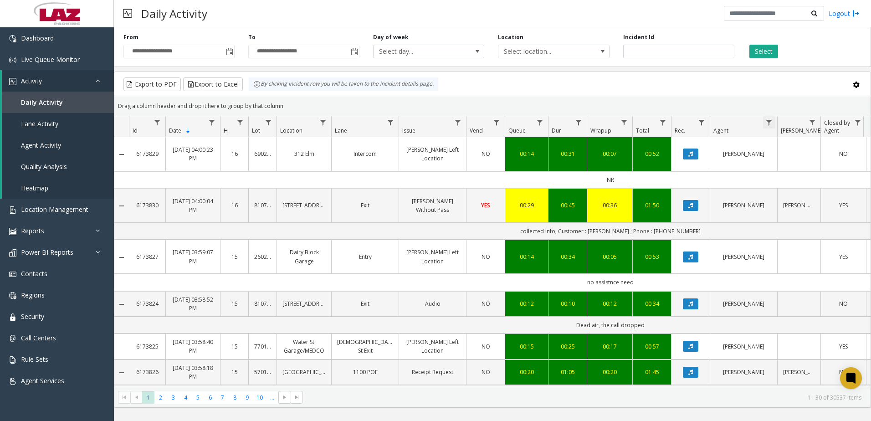
click at [768, 126] on span "Data table" at bounding box center [769, 122] width 7 height 7
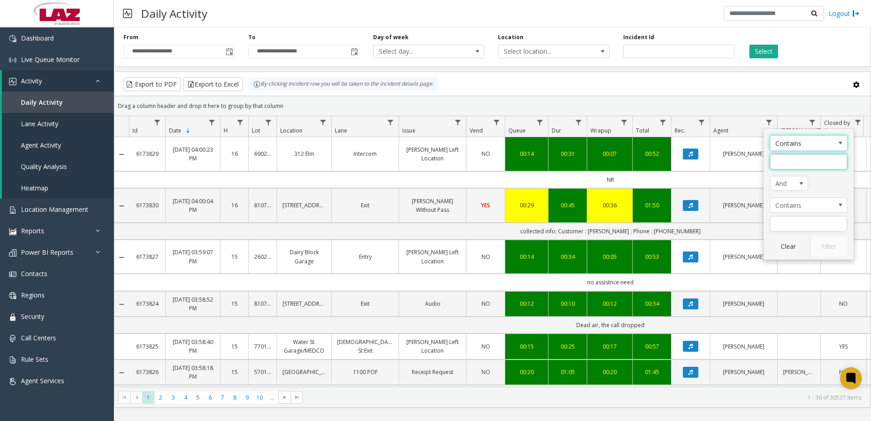
click at [779, 160] on input "Agent Filter" at bounding box center [808, 161] width 77 height 15
type input "********"
click at [828, 247] on button "Filter" at bounding box center [828, 247] width 37 height 20
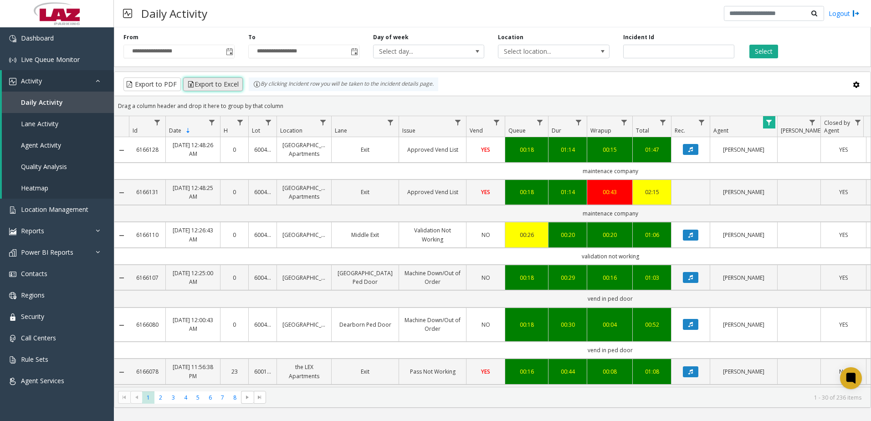
click at [221, 86] on button "Export to Excel" at bounding box center [213, 84] width 60 height 14
click at [575, 91] on div "Export to PDF Export to Excel By clicking Incident row you will be taken to the…" at bounding box center [492, 84] width 741 height 14
click at [692, 235] on icon "Data table" at bounding box center [691, 234] width 5 height 5
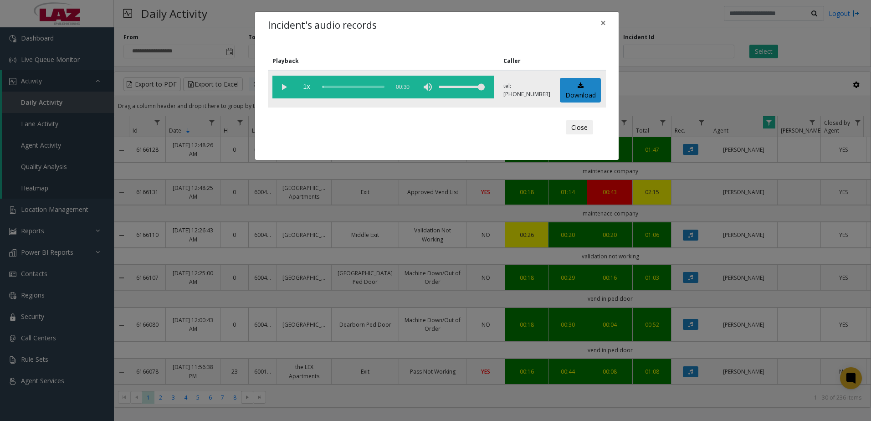
click at [285, 84] on vg-play-pause at bounding box center [284, 87] width 23 height 23
click at [333, 87] on div "scrub bar" at bounding box center [354, 87] width 62 height 23
click at [342, 87] on div "scrub bar" at bounding box center [354, 87] width 62 height 23
click at [355, 82] on div "scrub bar" at bounding box center [354, 87] width 62 height 23
click at [582, 127] on button "Close" at bounding box center [579, 127] width 27 height 15
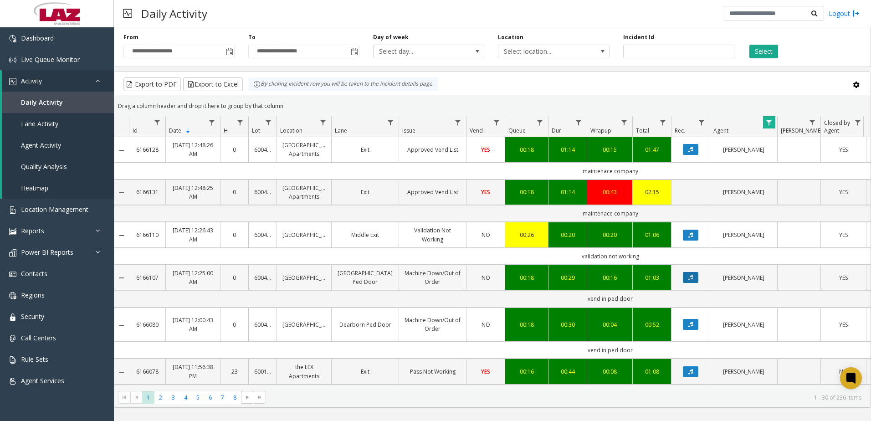
click at [689, 278] on icon "Data table" at bounding box center [691, 277] width 5 height 5
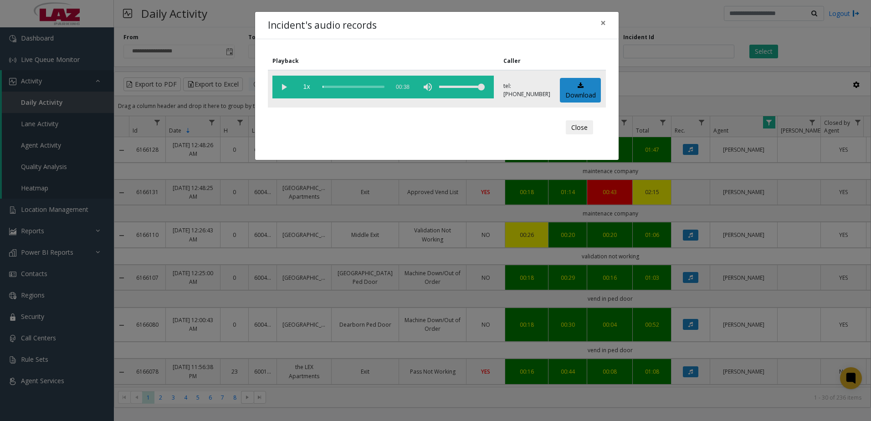
click at [283, 83] on vg-play-pause at bounding box center [284, 87] width 23 height 23
click at [350, 85] on div "scrub bar" at bounding box center [354, 87] width 62 height 23
click at [582, 128] on button "Close" at bounding box center [579, 127] width 27 height 15
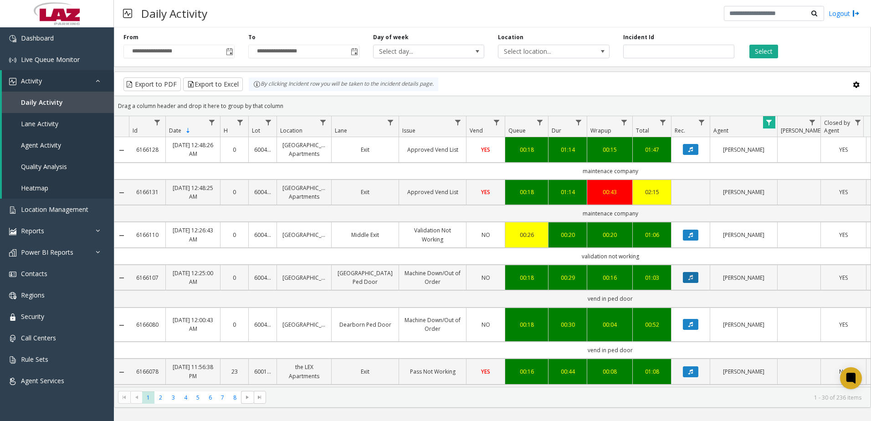
click at [691, 274] on button "Data table" at bounding box center [690, 277] width 15 height 11
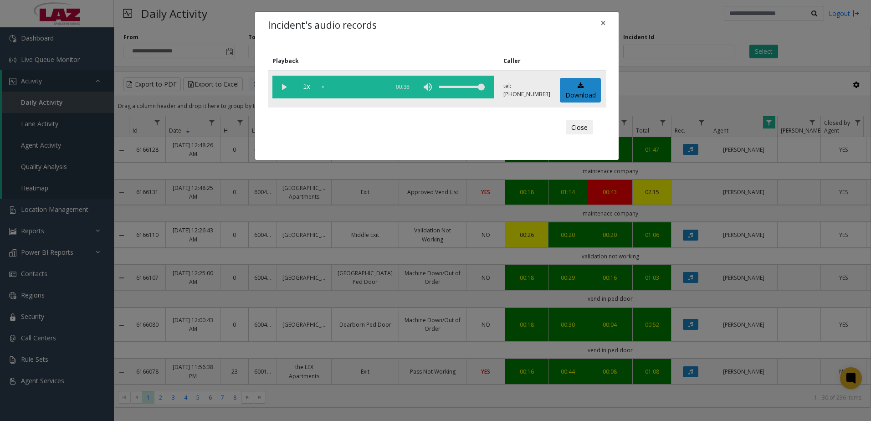
click at [282, 85] on vg-play-pause at bounding box center [284, 87] width 23 height 23
click at [348, 85] on div "scrub bar" at bounding box center [354, 87] width 62 height 23
click at [579, 128] on button "Close" at bounding box center [579, 127] width 27 height 15
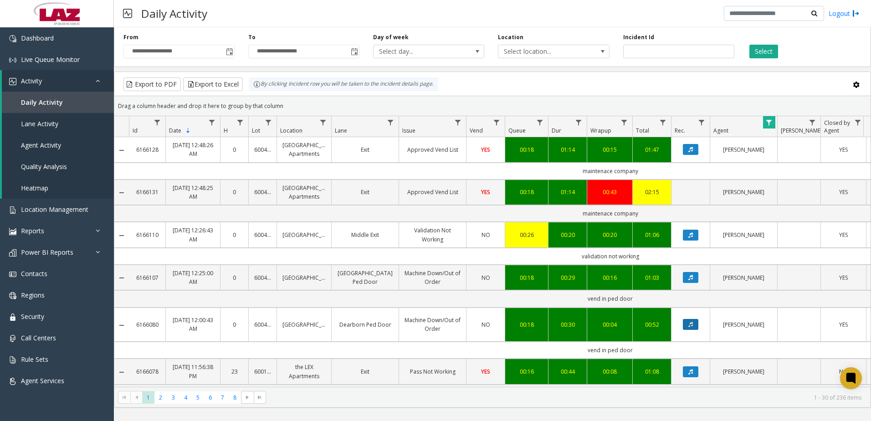
click at [693, 324] on button "Data table" at bounding box center [690, 324] width 15 height 11
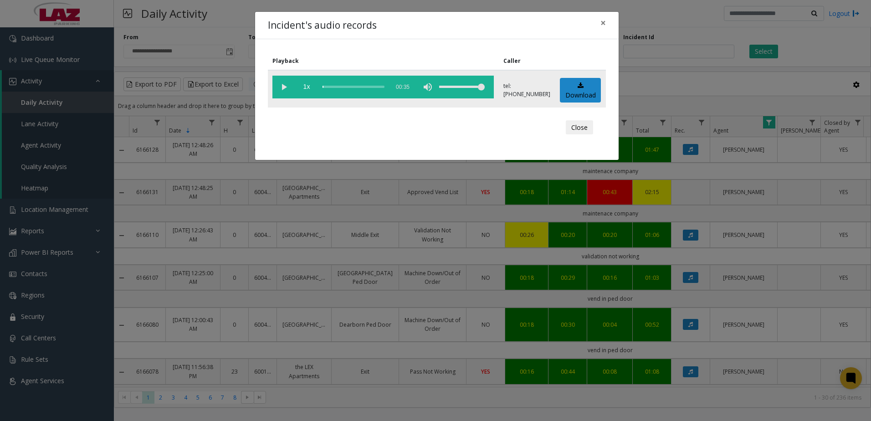
click at [281, 86] on vg-play-pause at bounding box center [284, 87] width 23 height 23
drag, startPoint x: 581, startPoint y: 126, endPoint x: 614, endPoint y: 137, distance: 34.6
click at [581, 126] on button "Close" at bounding box center [579, 127] width 27 height 15
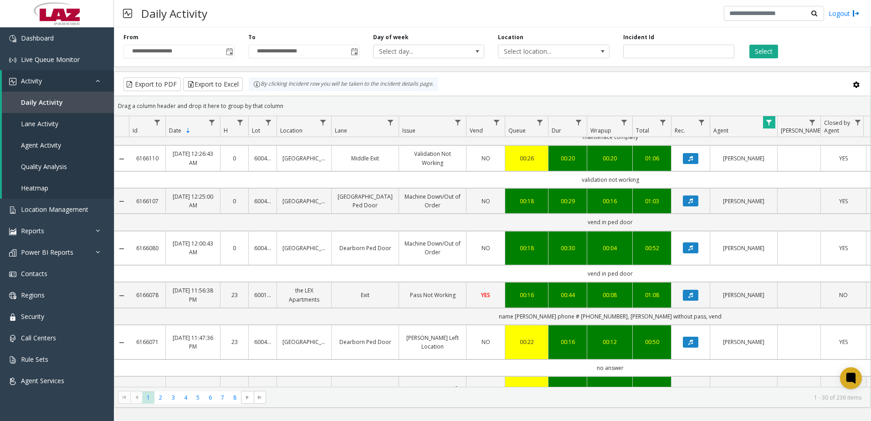
scroll to position [91, 0]
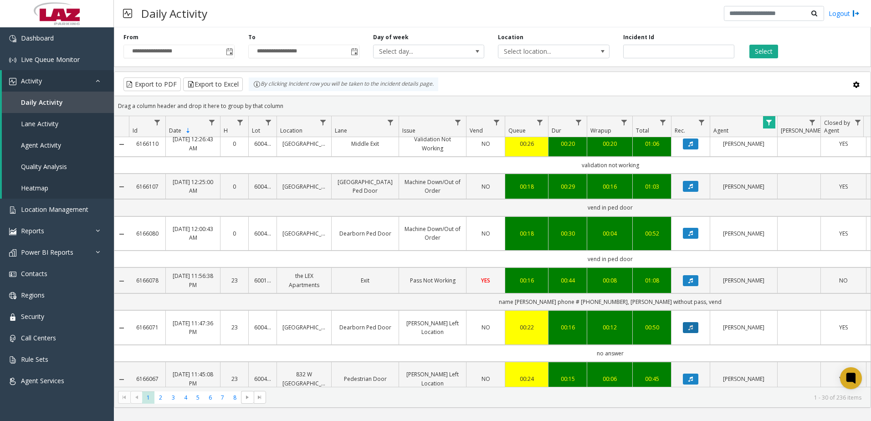
click at [692, 325] on icon "Data table" at bounding box center [691, 327] width 5 height 5
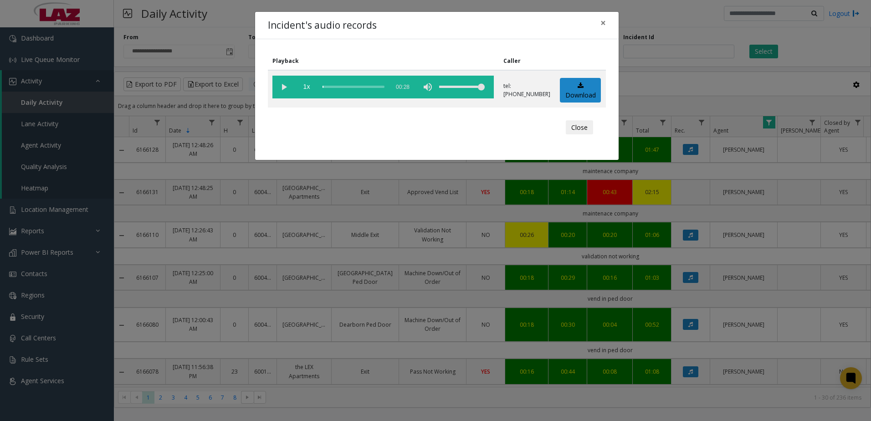
scroll to position [91, 0]
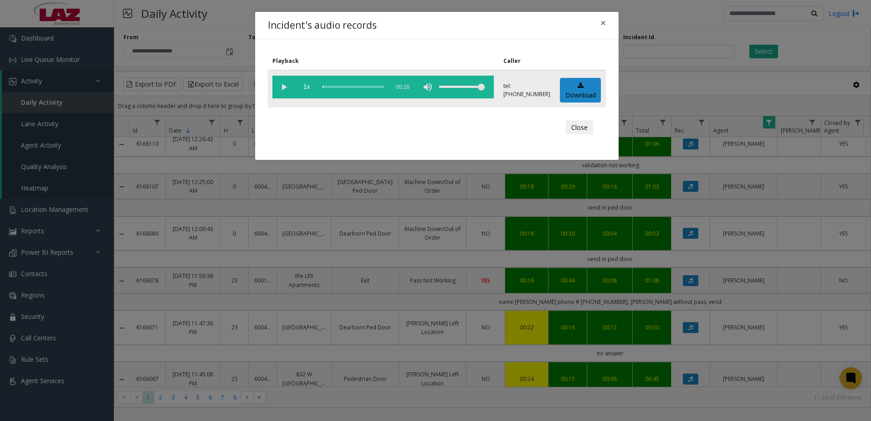
click at [283, 85] on vg-play-pause at bounding box center [284, 87] width 23 height 23
click at [348, 84] on div "scrub bar" at bounding box center [354, 87] width 62 height 23
click at [360, 88] on div "scrub bar" at bounding box center [354, 87] width 62 height 23
drag, startPoint x: 578, startPoint y: 129, endPoint x: 641, endPoint y: 149, distance: 65.9
click at [578, 129] on button "Close" at bounding box center [579, 127] width 27 height 15
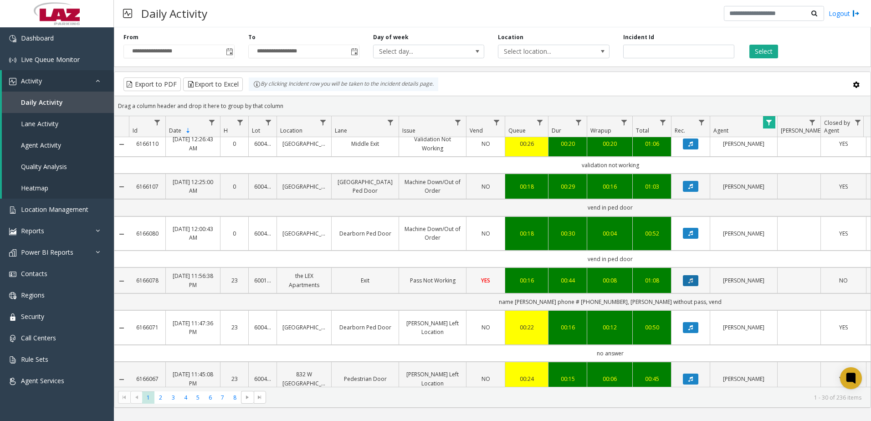
click at [691, 278] on icon "Data table" at bounding box center [691, 280] width 5 height 5
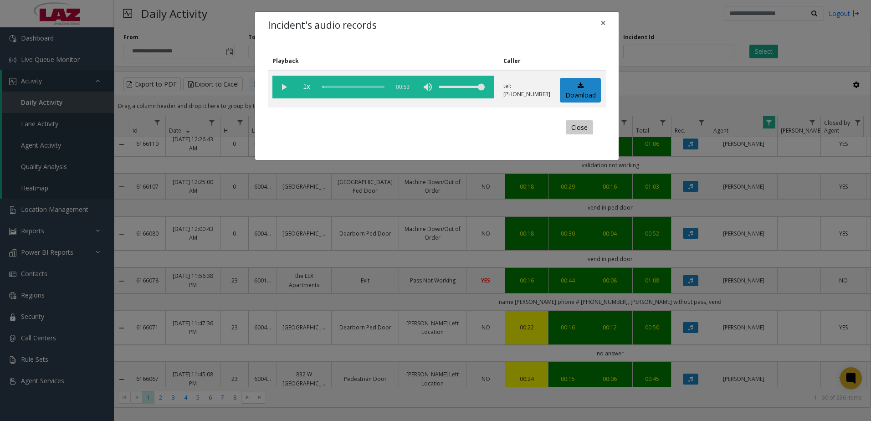
click at [589, 127] on button "Close" at bounding box center [579, 127] width 27 height 15
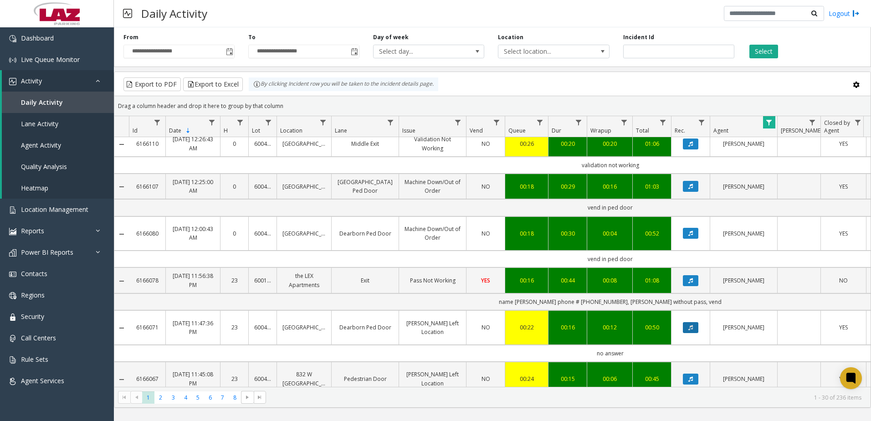
click at [691, 322] on button "Data table" at bounding box center [690, 327] width 15 height 11
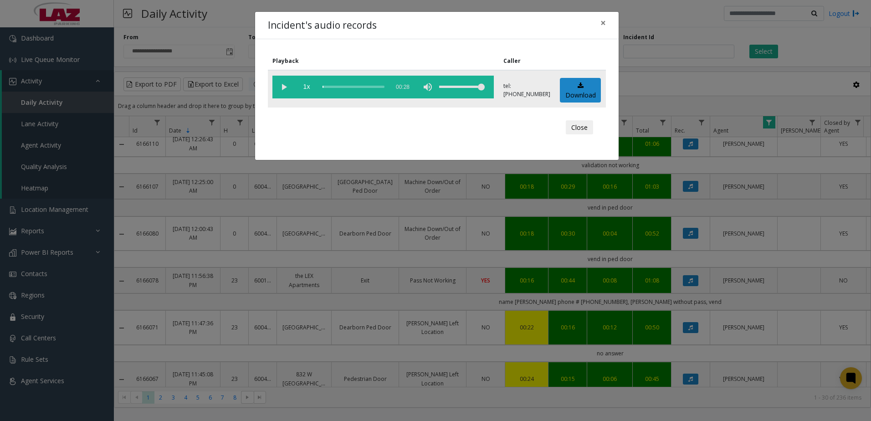
click at [281, 83] on vg-play-pause at bounding box center [284, 87] width 23 height 23
click at [575, 130] on button "Close" at bounding box center [579, 127] width 27 height 15
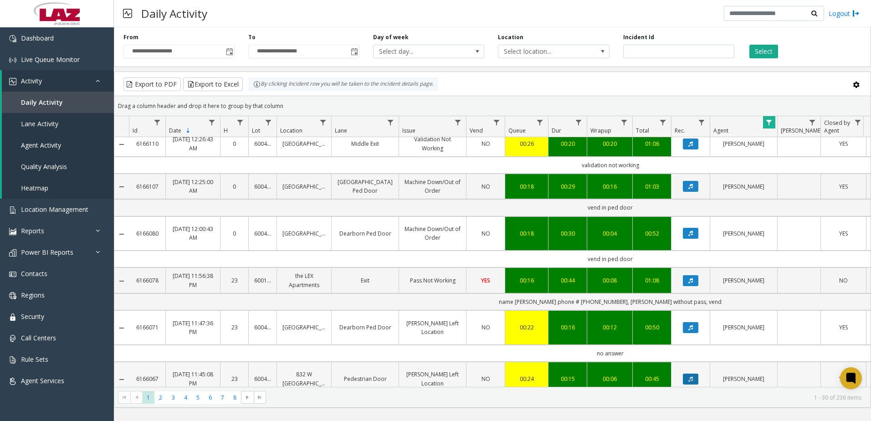
click at [695, 374] on button "Data table" at bounding box center [690, 379] width 15 height 11
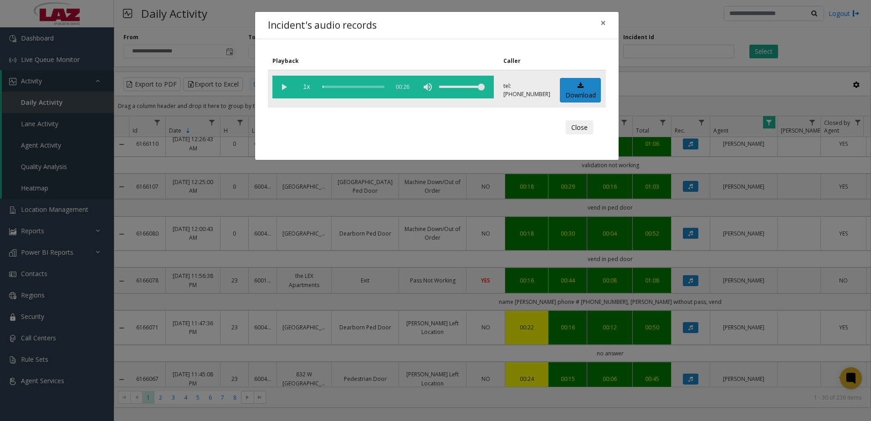
click at [282, 81] on vg-play-pause at bounding box center [284, 87] width 23 height 23
click at [360, 85] on div "scrub bar" at bounding box center [354, 87] width 62 height 23
click at [589, 125] on button "Close" at bounding box center [579, 127] width 27 height 15
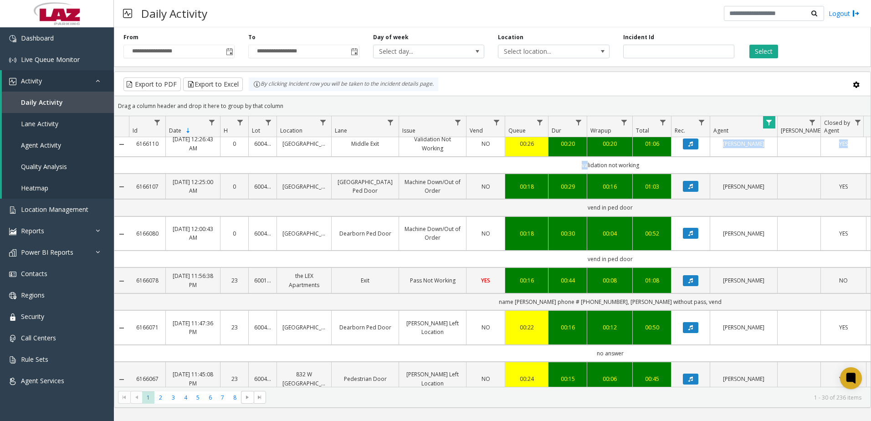
drag, startPoint x: 584, startPoint y: 165, endPoint x: 699, endPoint y: 156, distance: 115.2
click at [588, 169] on td "validation not working" at bounding box center [610, 165] width 963 height 17
click at [582, 164] on td "validation not working" at bounding box center [610, 165] width 963 height 17
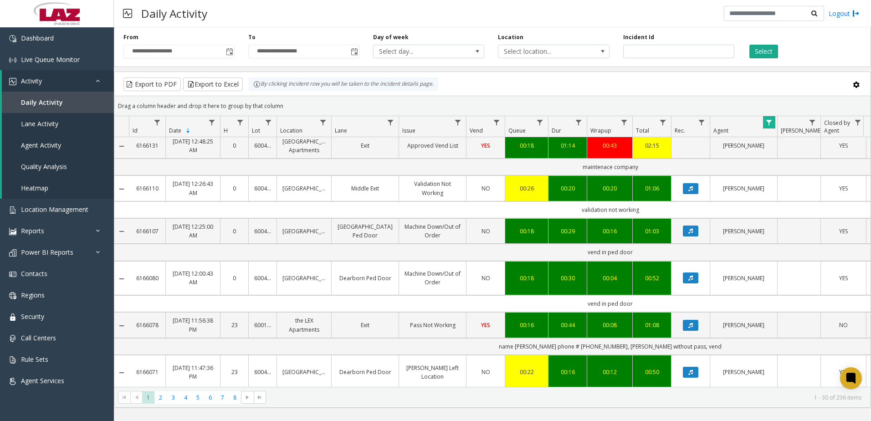
scroll to position [0, 0]
